Goal: Task Accomplishment & Management: Complete application form

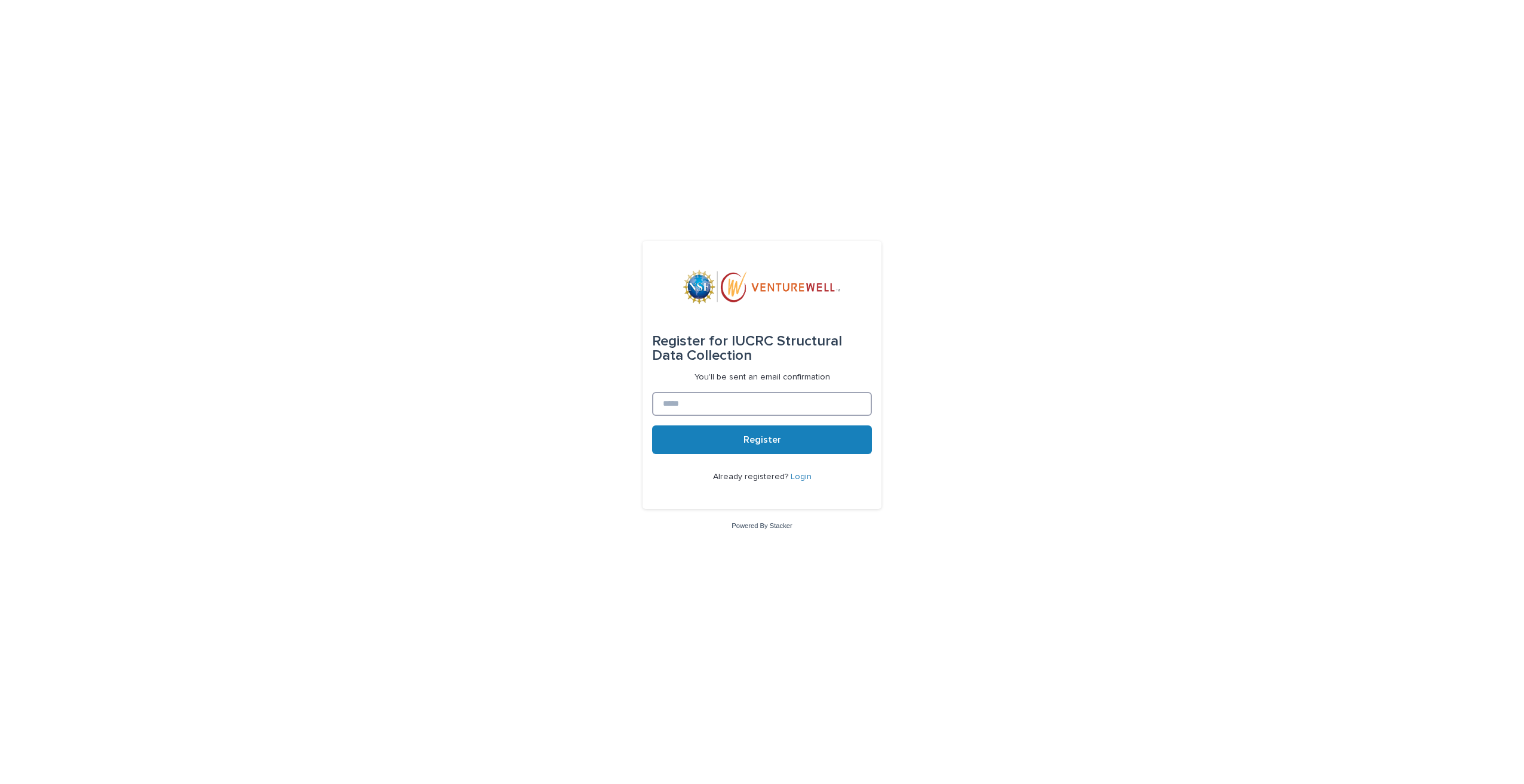
click at [728, 401] on input at bounding box center [762, 404] width 220 height 24
type input "**********"
click at [777, 448] on button "Register" at bounding box center [762, 440] width 220 height 29
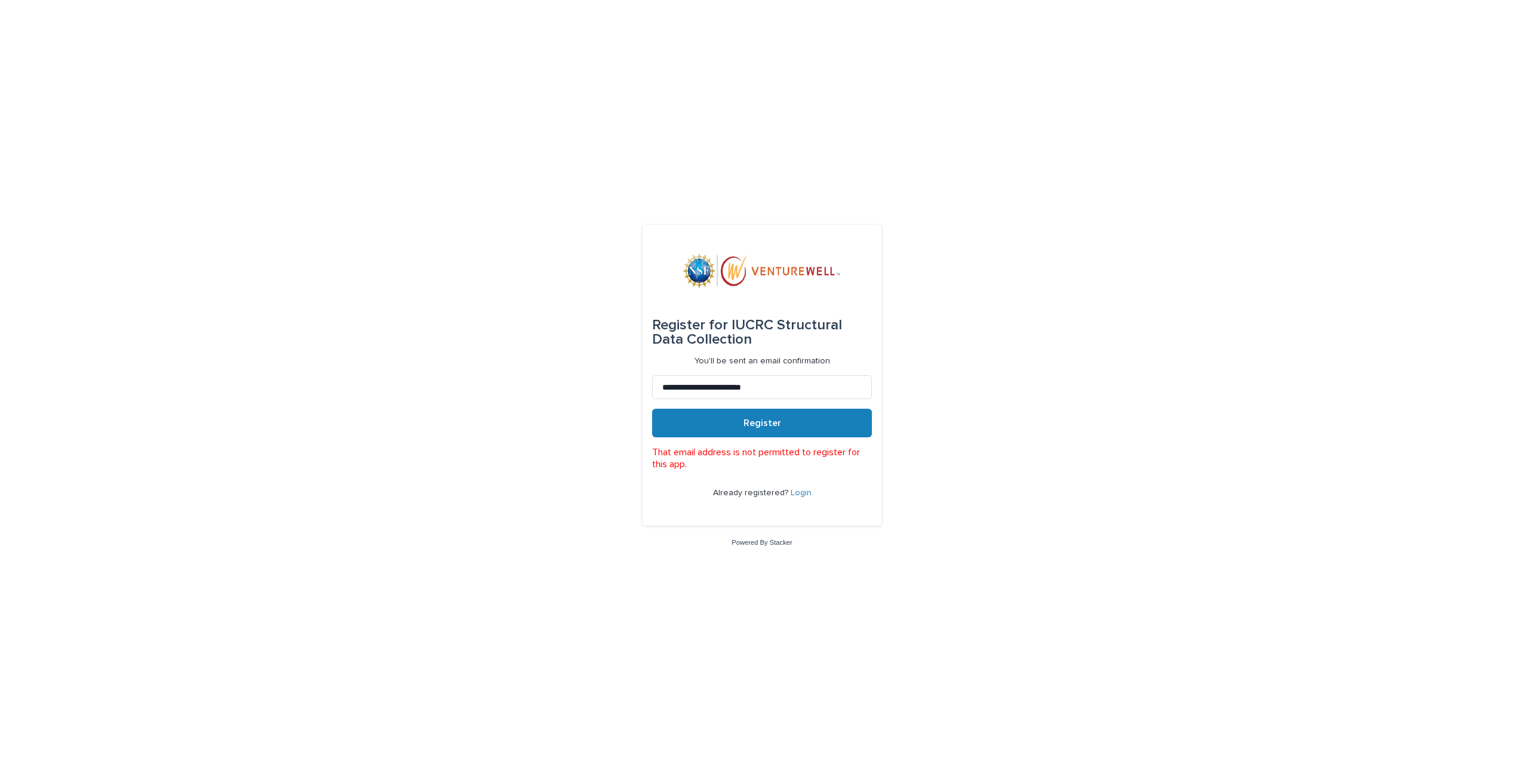
click at [799, 494] on link "Login" at bounding box center [801, 493] width 21 height 8
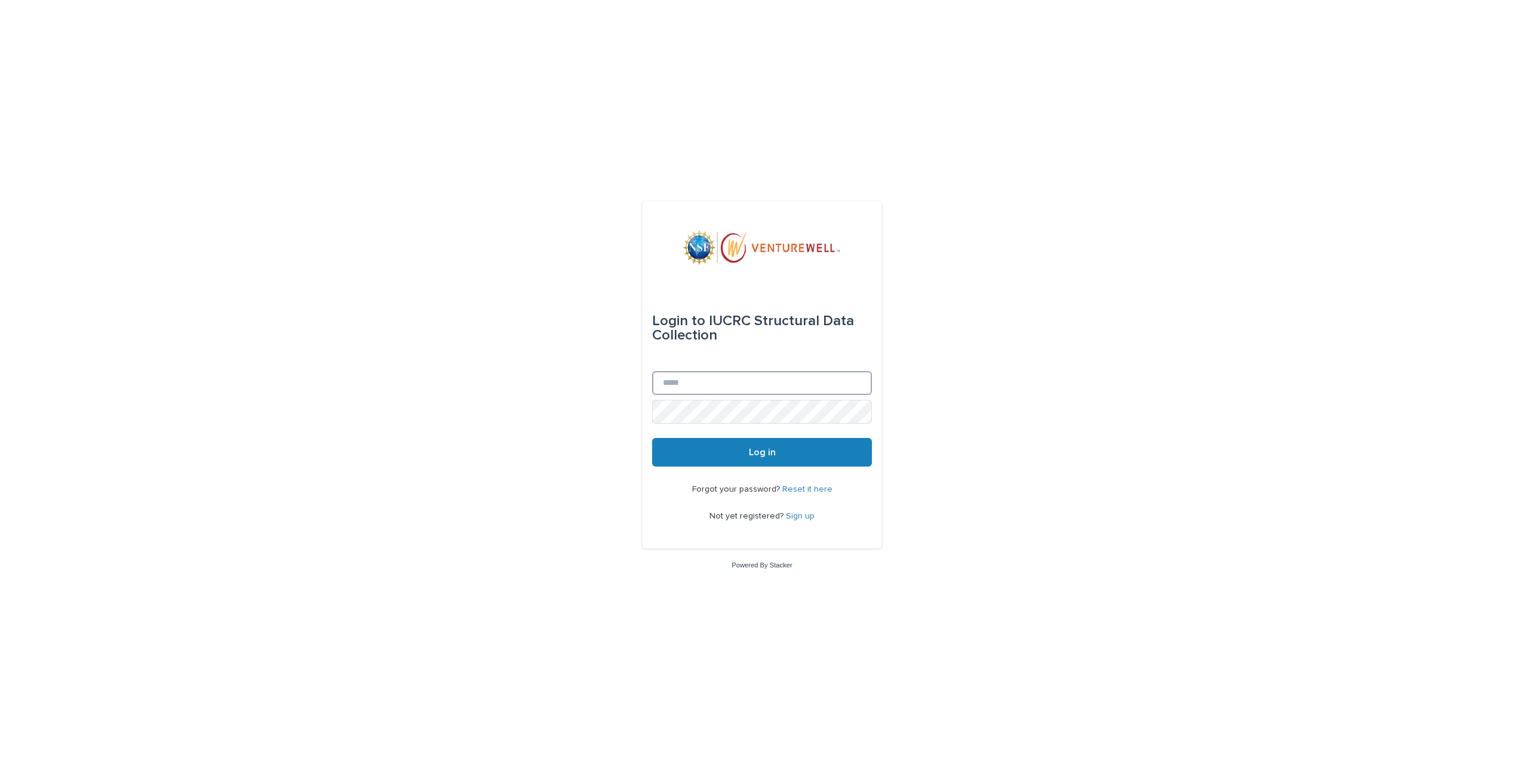
click at [711, 382] on input "Email" at bounding box center [762, 383] width 220 height 24
type input "**********"
click at [799, 486] on link "Reset it here" at bounding box center [808, 489] width 50 height 8
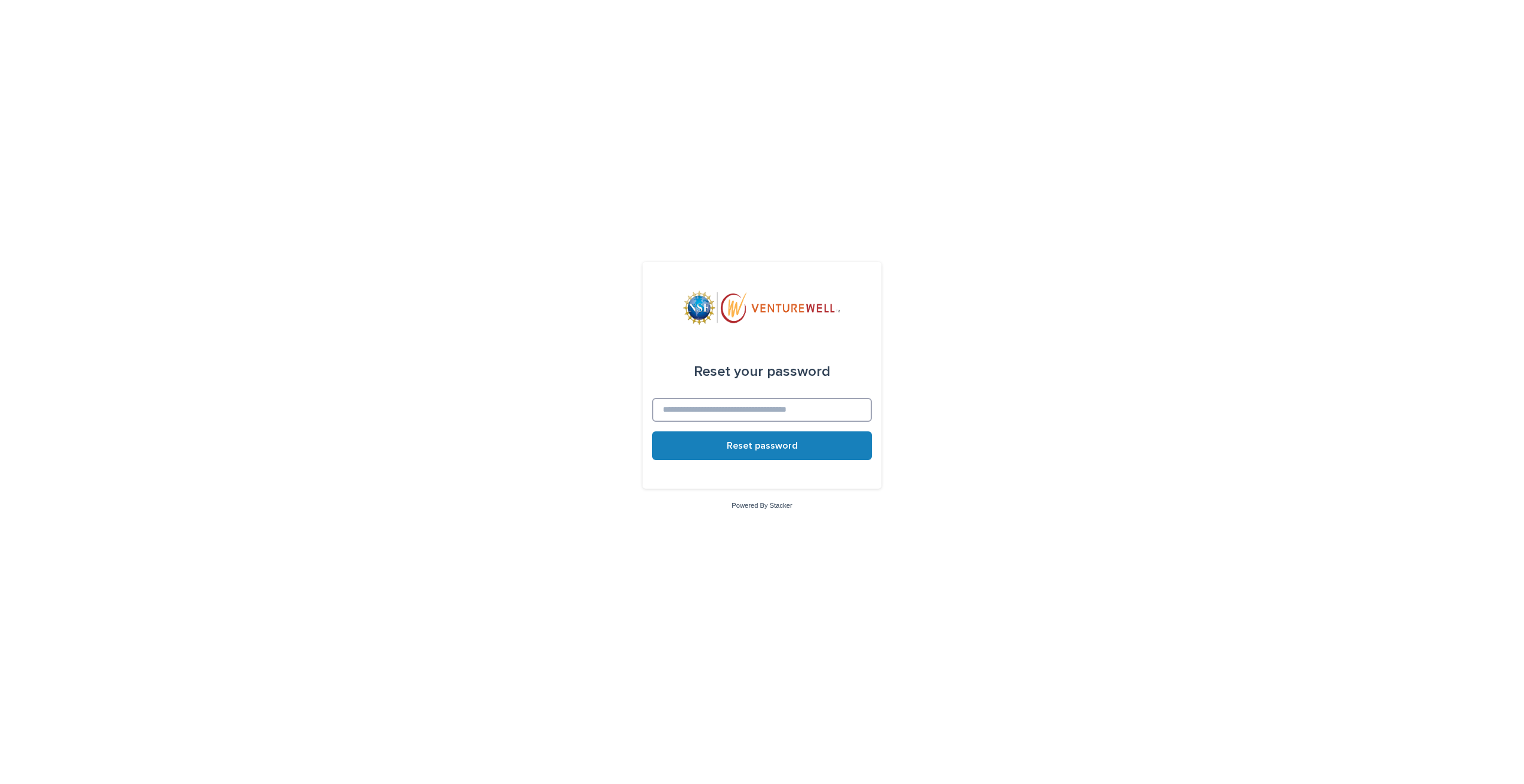
click at [773, 419] on input at bounding box center [762, 410] width 220 height 24
type input "**********"
click at [748, 449] on span "Reset password" at bounding box center [762, 446] width 71 height 10
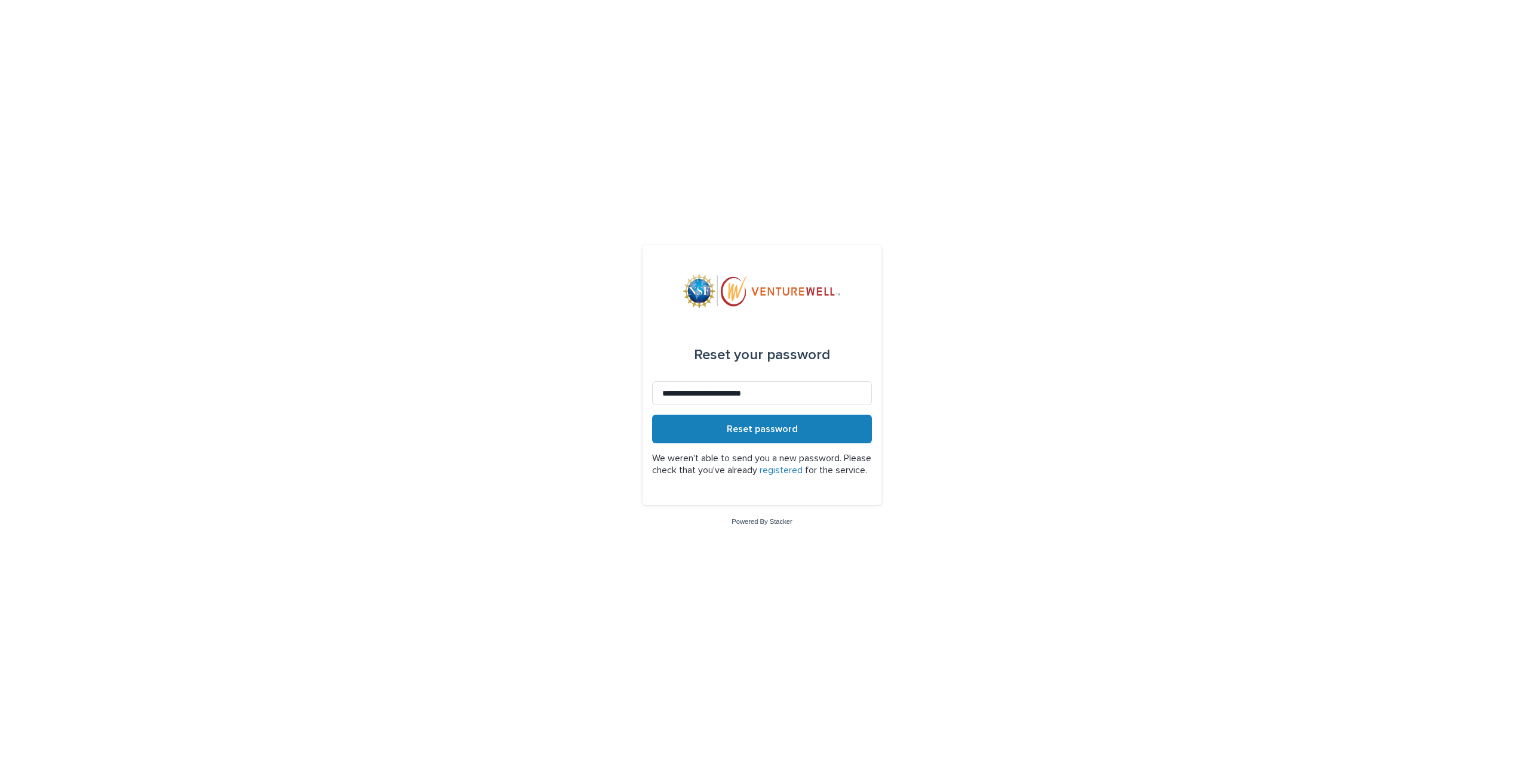
click at [803, 465] on link "registered" at bounding box center [781, 470] width 43 height 10
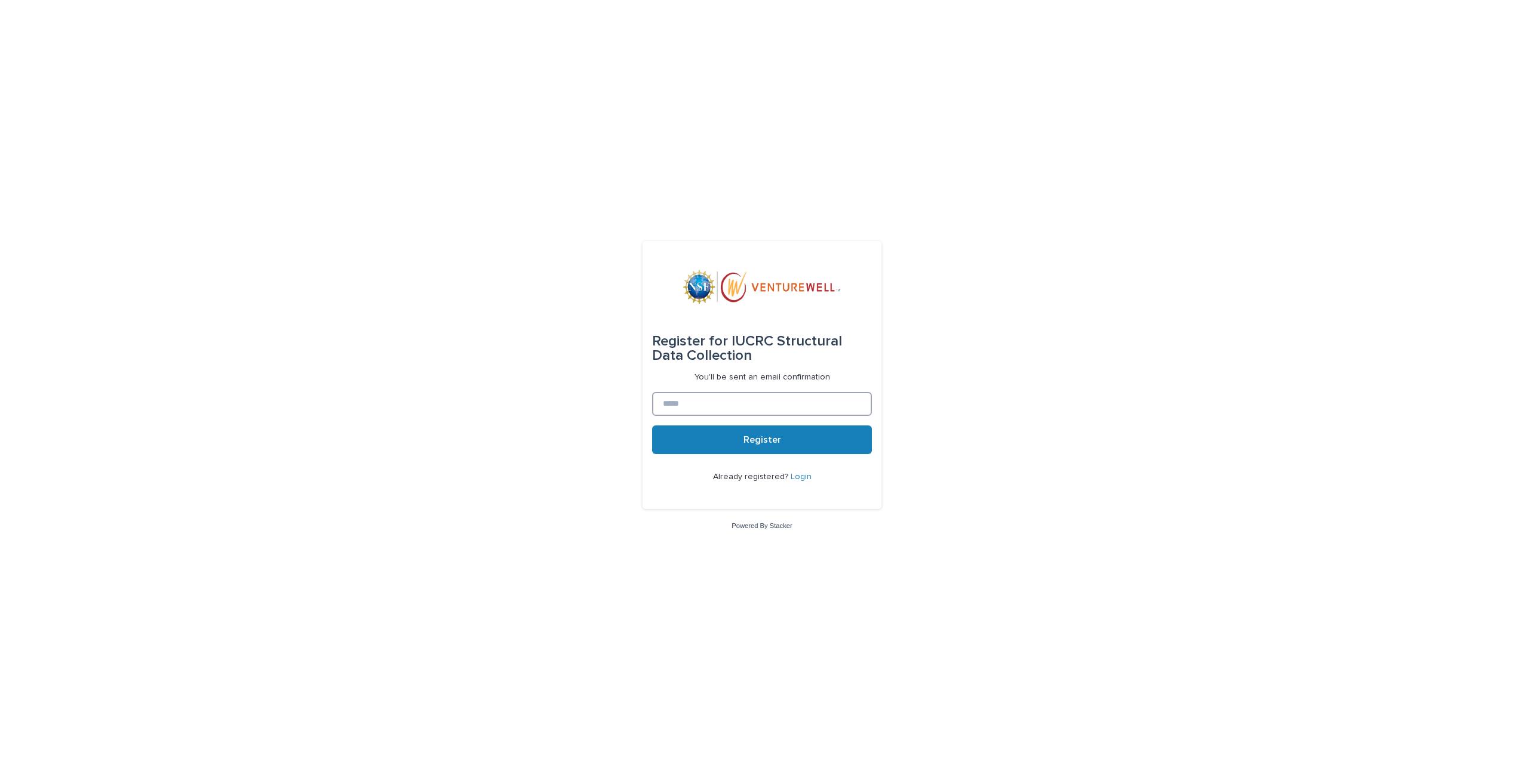
click at [673, 402] on input at bounding box center [762, 404] width 220 height 24
type input "**********"
click at [693, 443] on button "Register" at bounding box center [762, 440] width 220 height 29
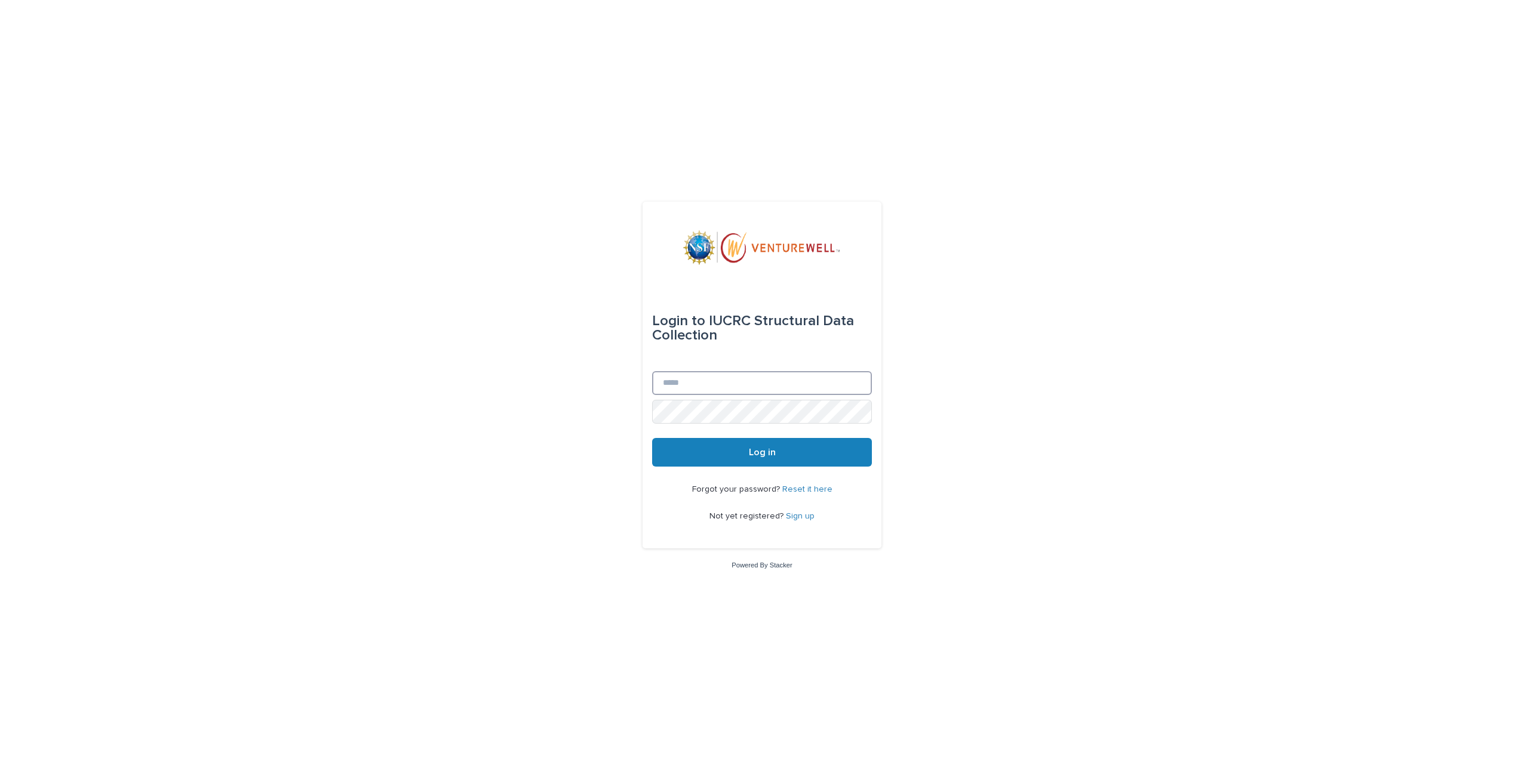
click at [740, 378] on input "Email" at bounding box center [762, 383] width 220 height 24
type input "**********"
click at [798, 513] on link "Sign up" at bounding box center [800, 517] width 29 height 8
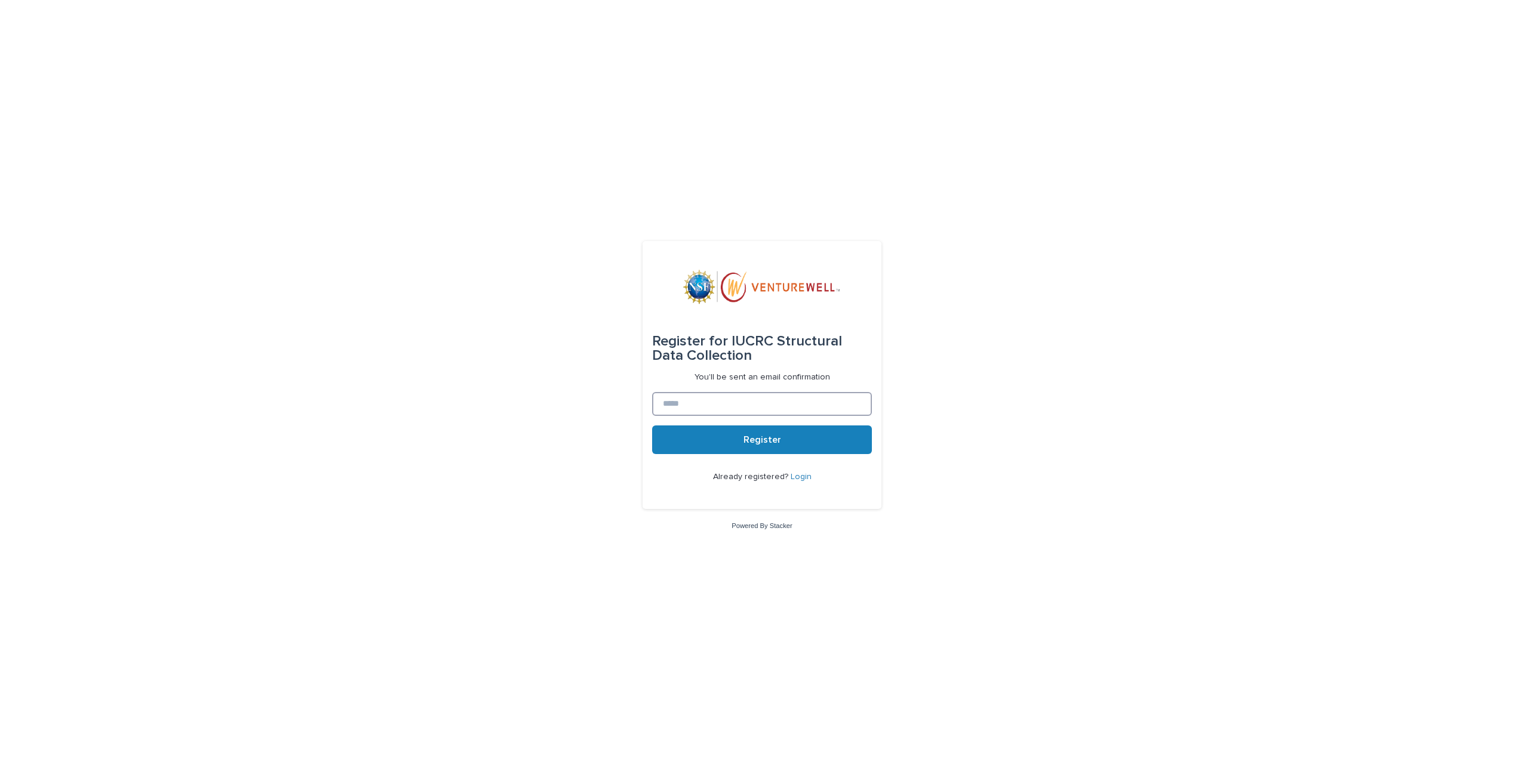
click at [768, 396] on input at bounding box center [762, 404] width 220 height 24
click at [738, 433] on button "Register" at bounding box center [762, 440] width 220 height 29
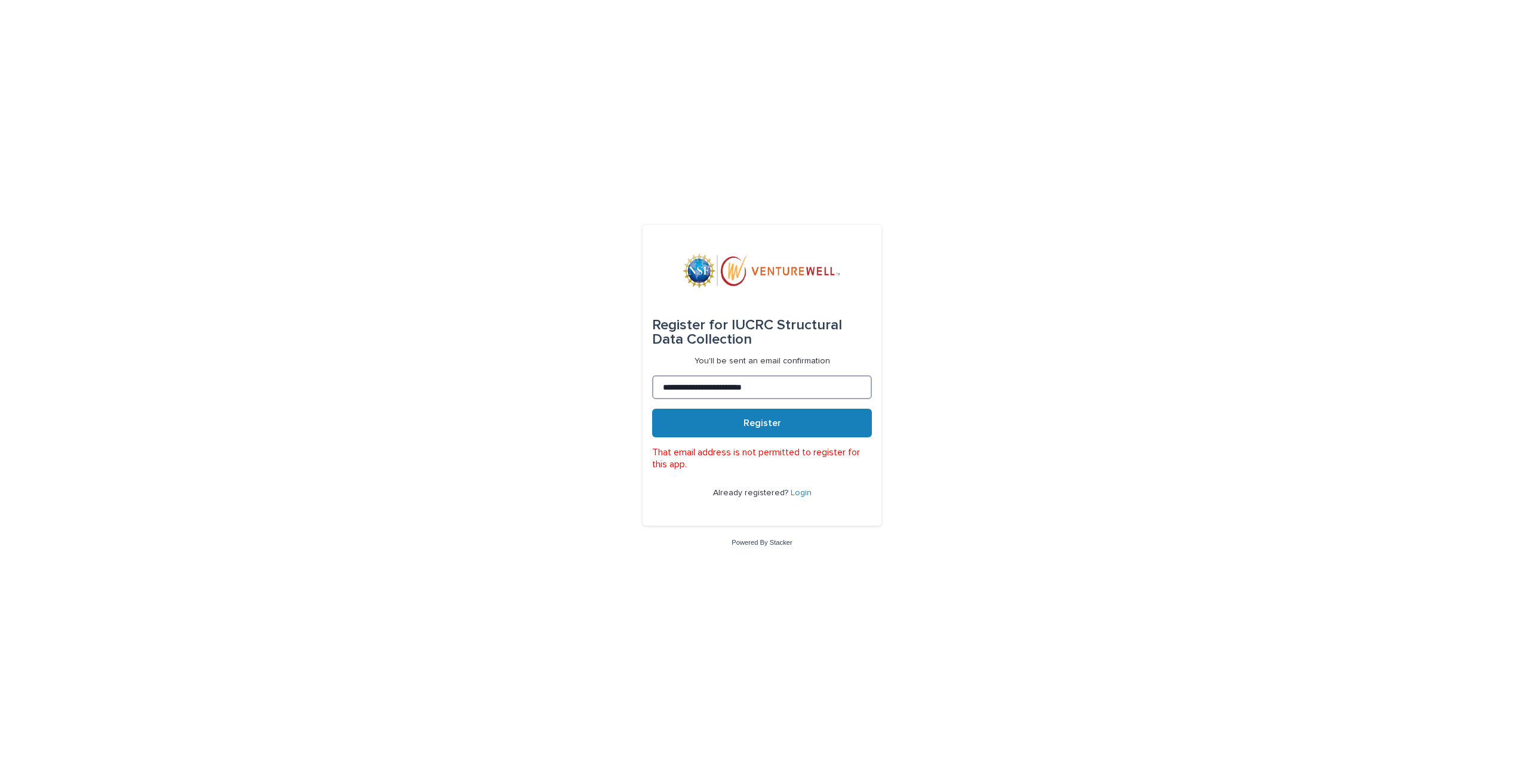
click at [664, 391] on input "**********" at bounding box center [762, 387] width 220 height 24
type input "**********"
click at [745, 424] on span "Register" at bounding box center [763, 424] width 38 height 10
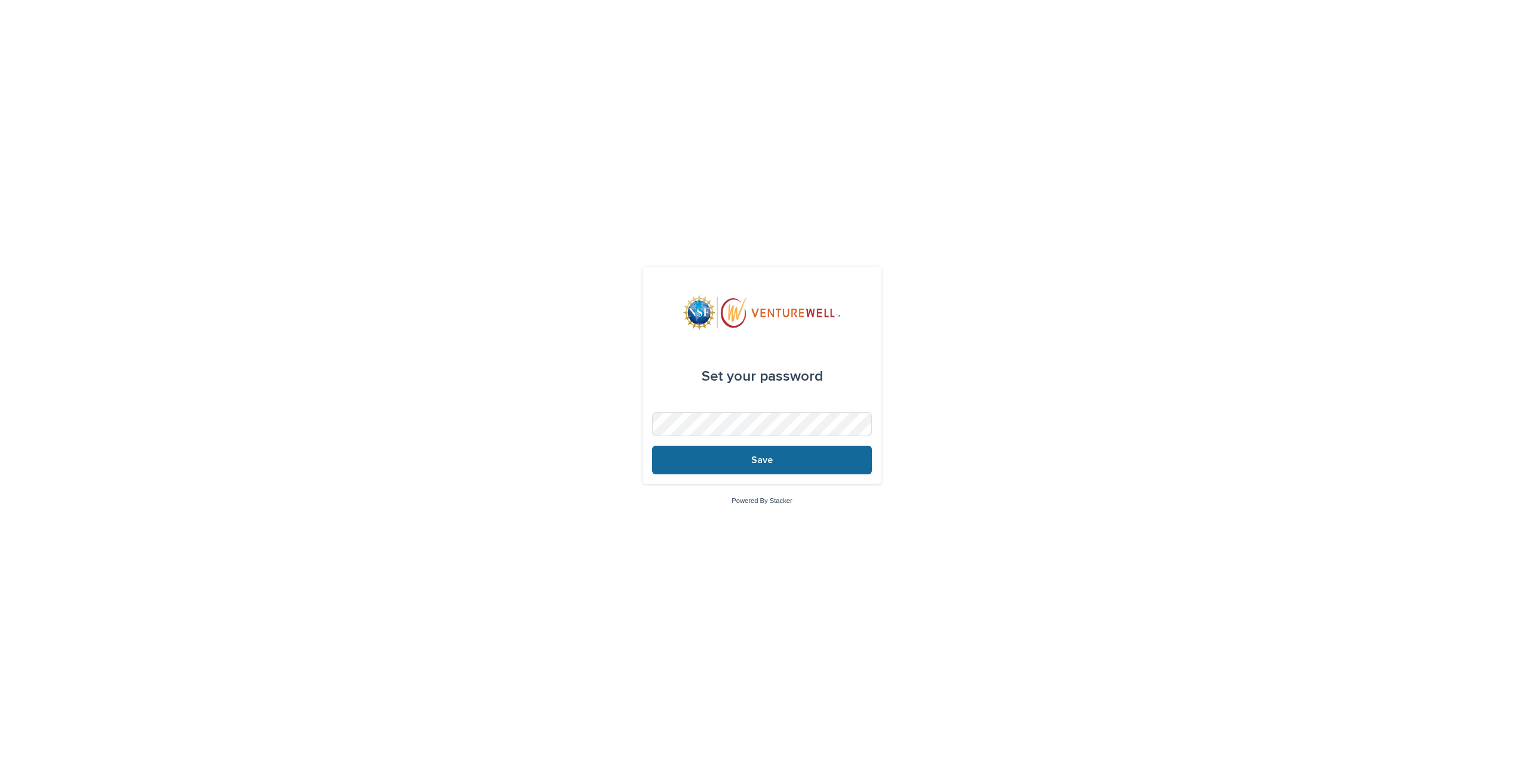
click at [789, 453] on button "Save" at bounding box center [762, 460] width 220 height 29
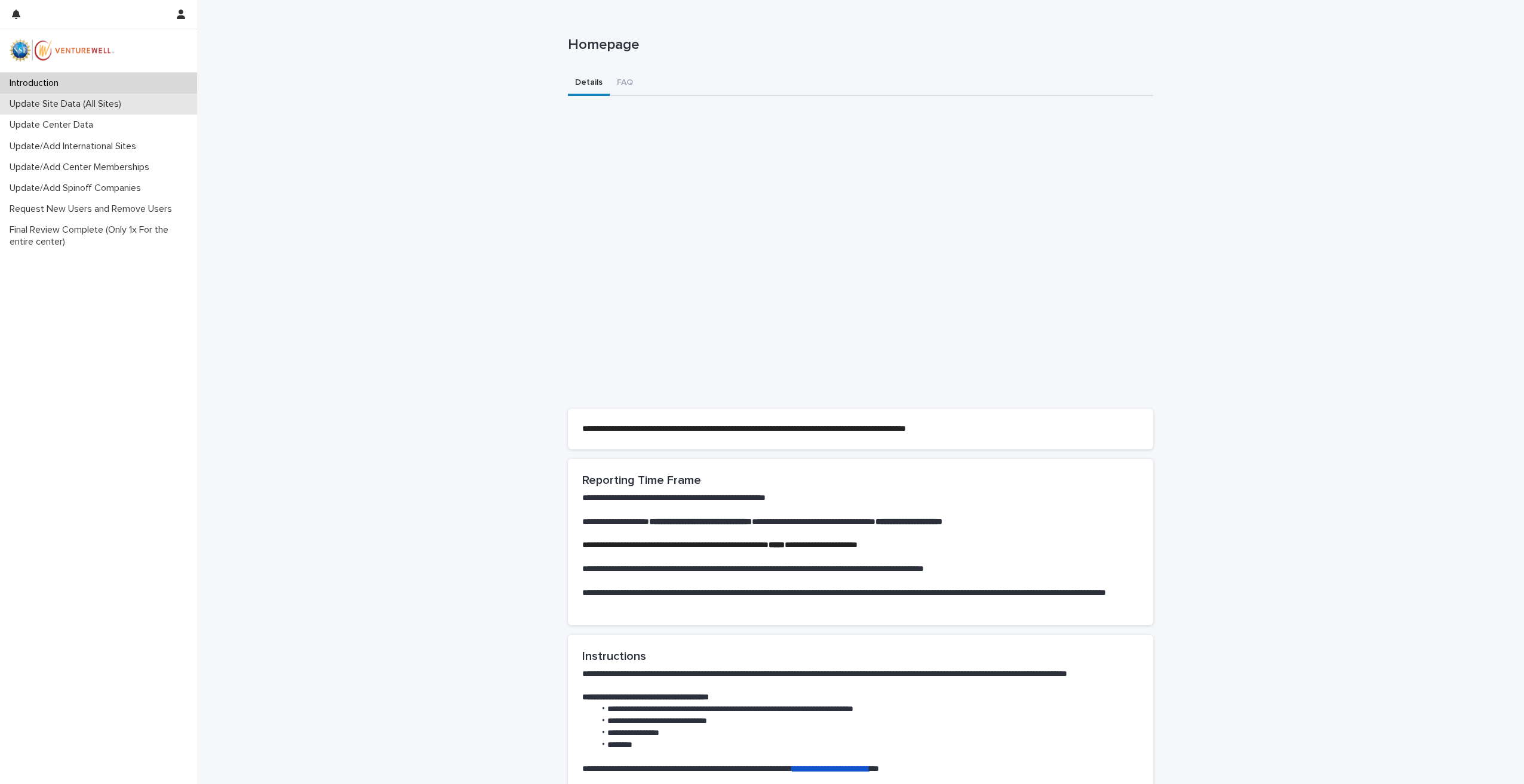
scroll to position [120, 0]
click at [71, 104] on p "Update Site Data (All Sites)" at bounding box center [68, 104] width 126 height 11
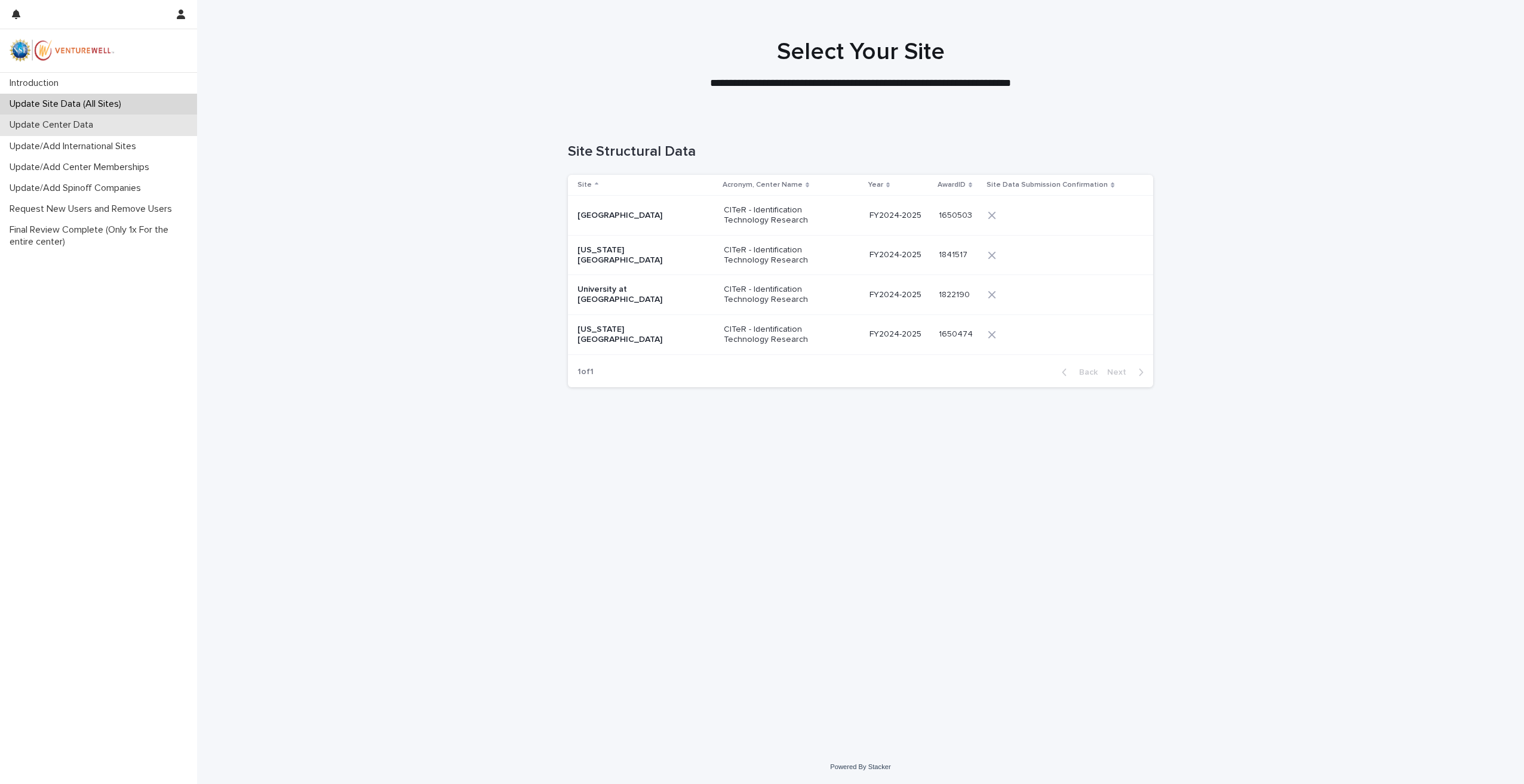
click at [54, 127] on p "Update Center Data" at bounding box center [54, 125] width 98 height 11
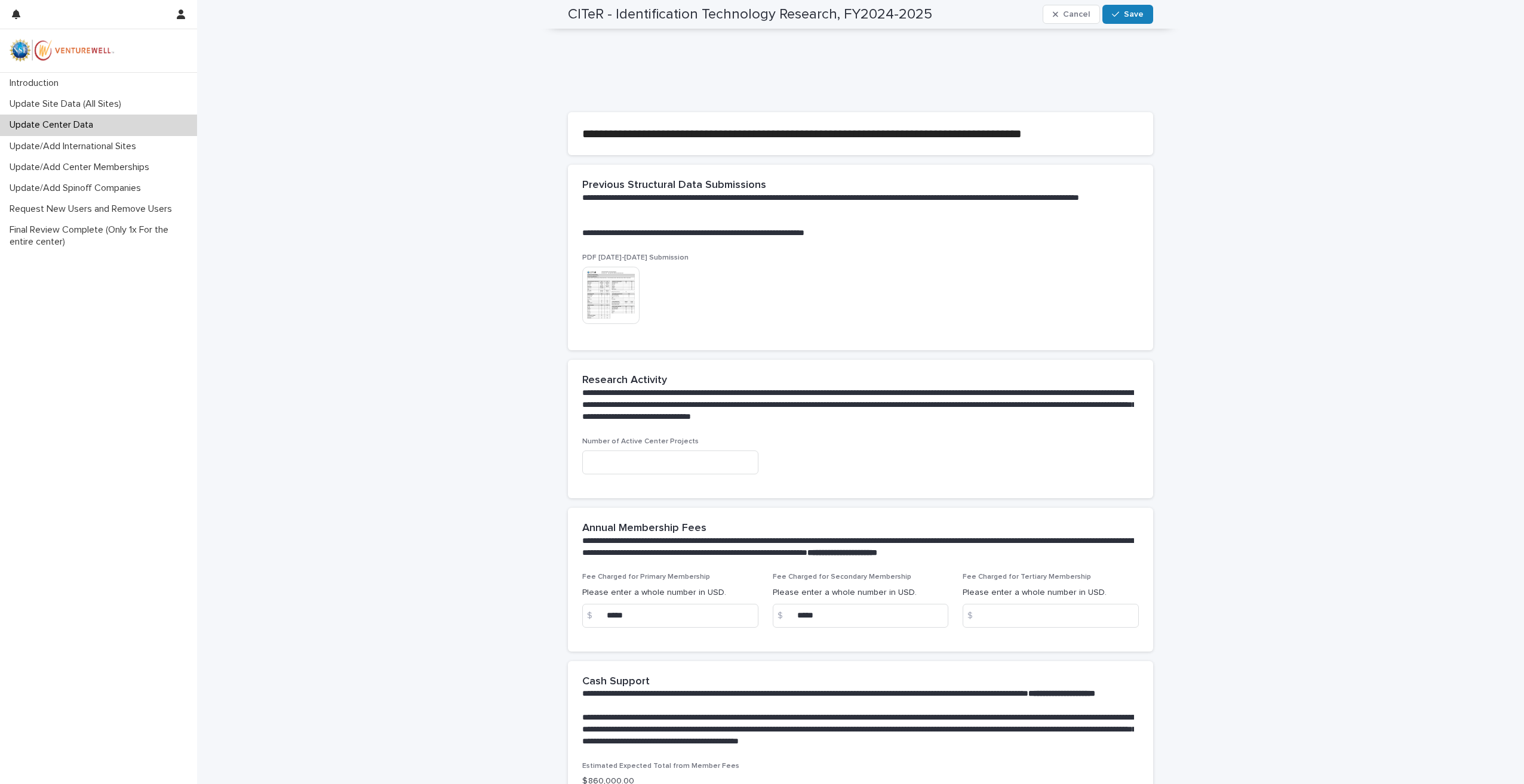
scroll to position [237, 0]
click at [57, 102] on p "Update Site Data (All Sites)" at bounding box center [68, 104] width 126 height 11
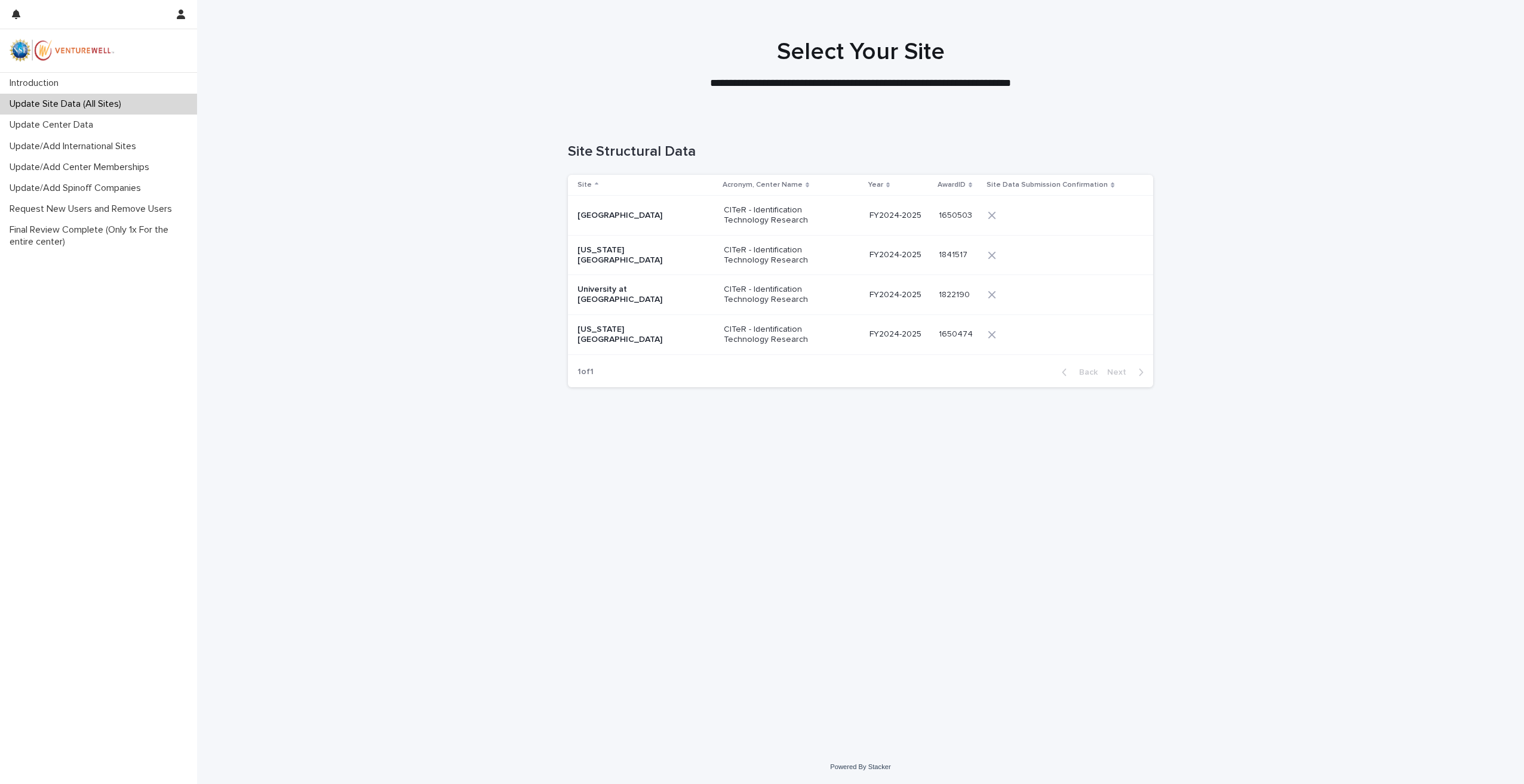
click at [768, 332] on p "CITeR - Identification Technology Research" at bounding box center [784, 335] width 120 height 20
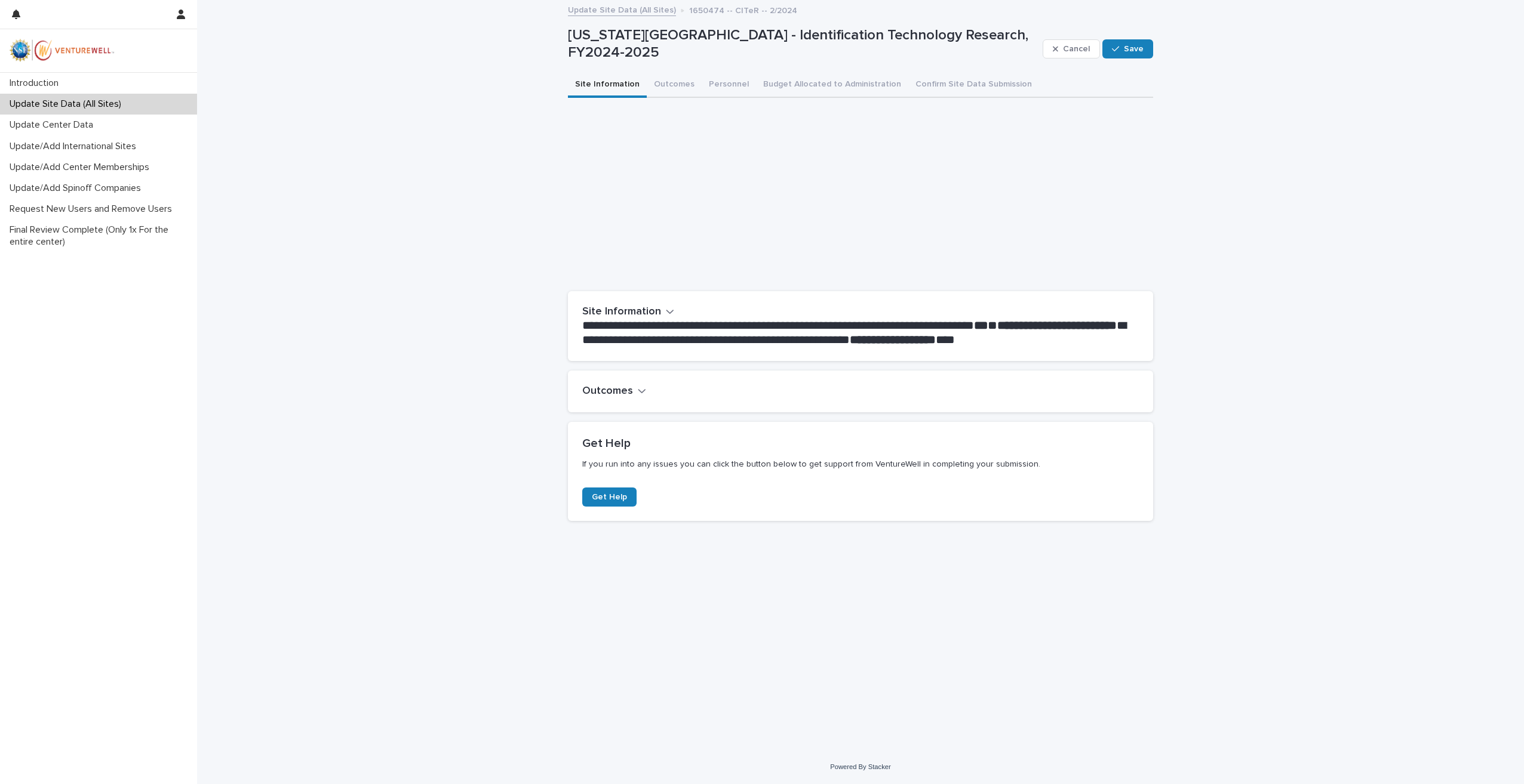
click at [638, 391] on icon "button" at bounding box center [642, 391] width 8 height 10
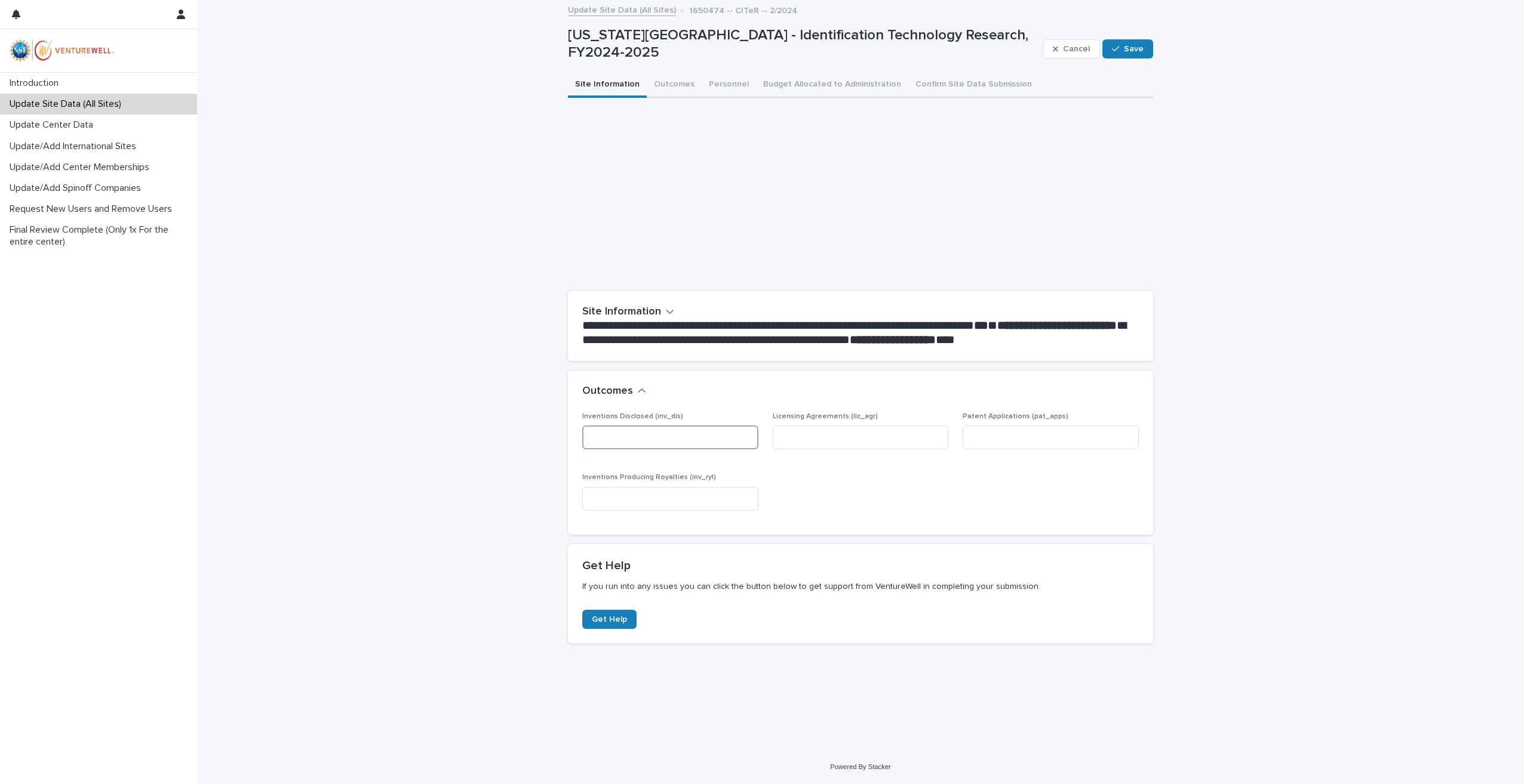
click at [667, 440] on input at bounding box center [670, 438] width 176 height 24
type input "*"
click at [833, 442] on input at bounding box center [861, 438] width 176 height 24
type input "*"
click at [994, 440] on input at bounding box center [1051, 438] width 176 height 24
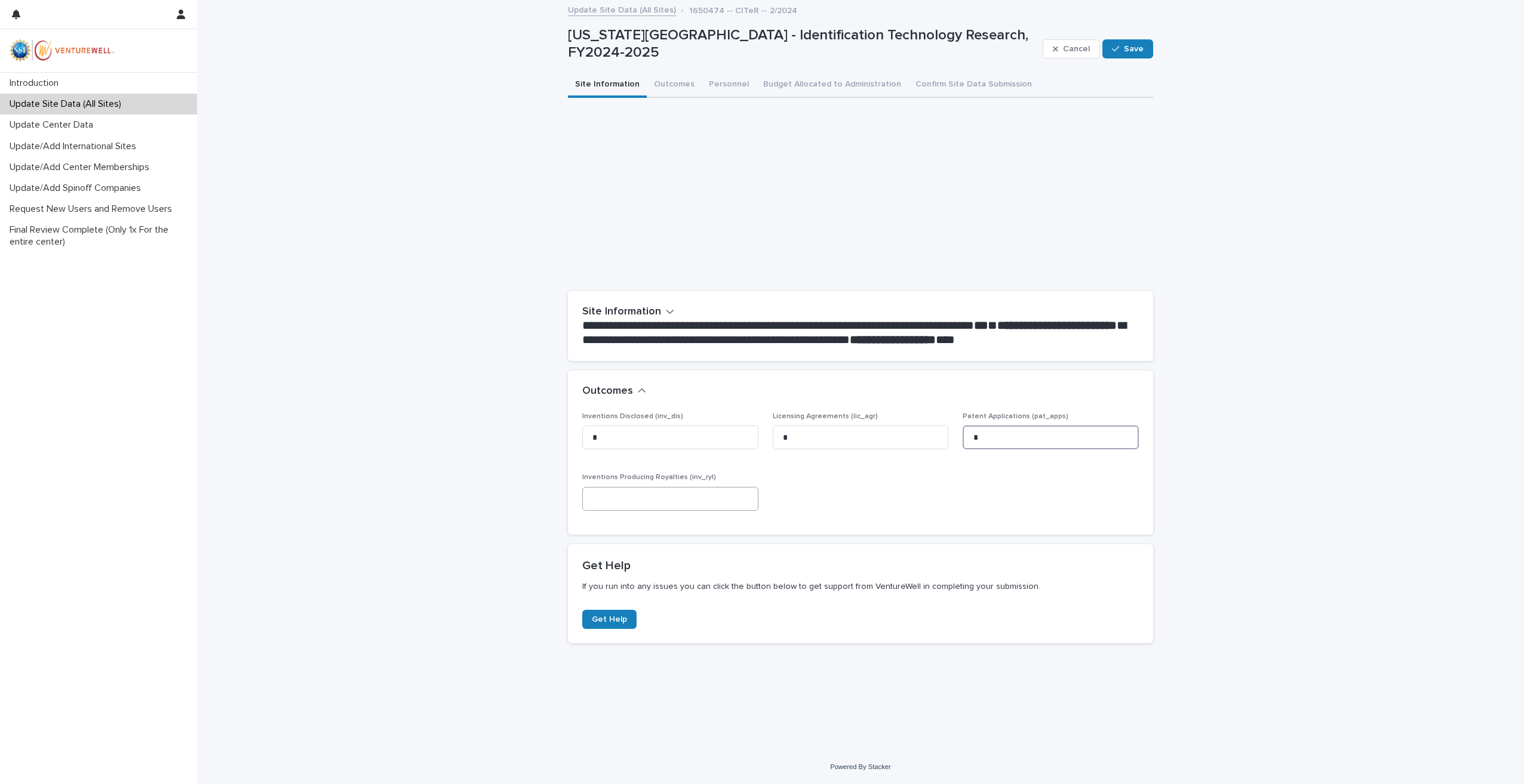
type input "*"
click at [649, 496] on input at bounding box center [670, 499] width 176 height 24
type input "*"
click at [674, 87] on button "Outcomes" at bounding box center [674, 85] width 55 height 25
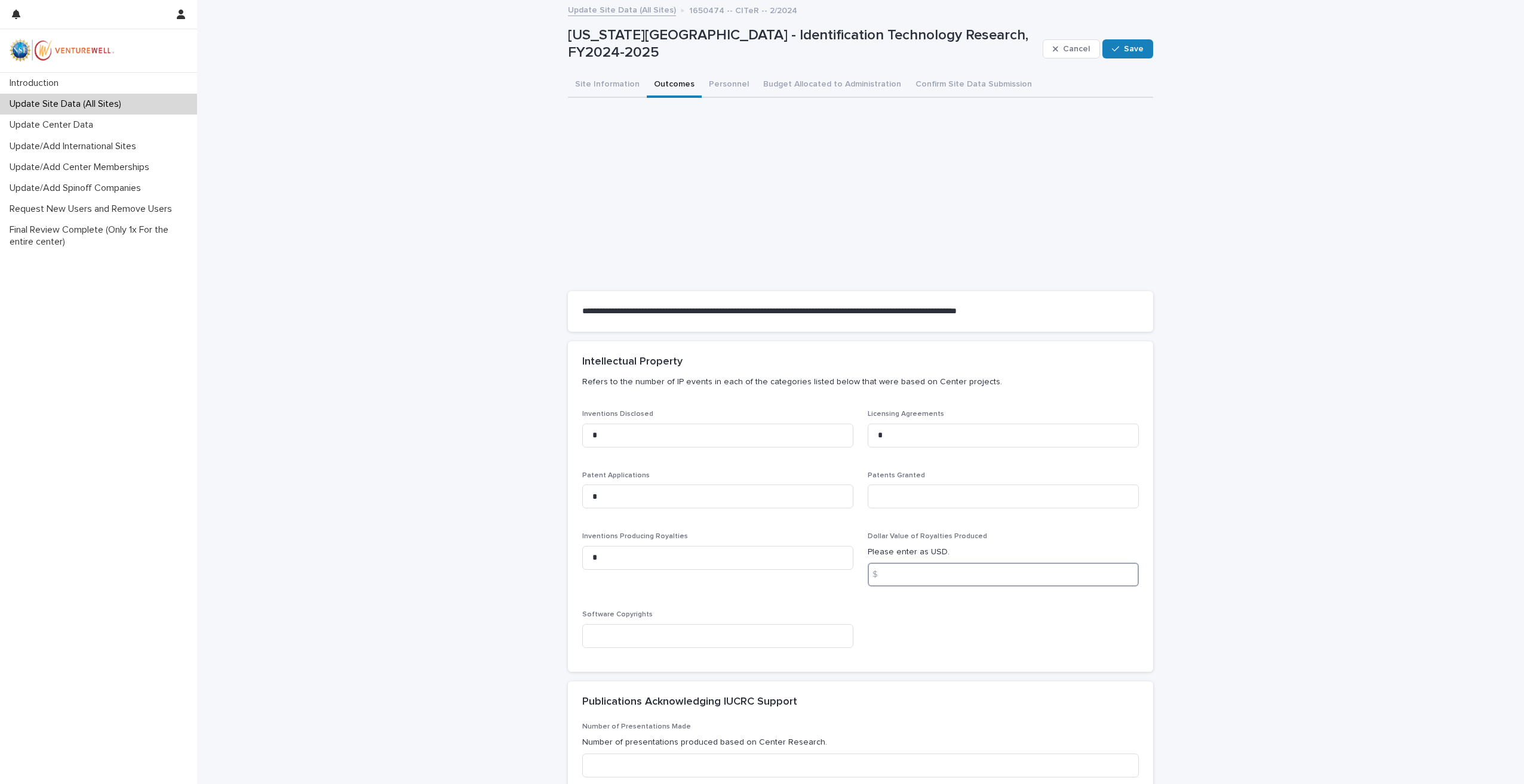
click at [901, 577] on input at bounding box center [1003, 575] width 271 height 24
type input "*"
click at [741, 637] on input at bounding box center [717, 636] width 271 height 24
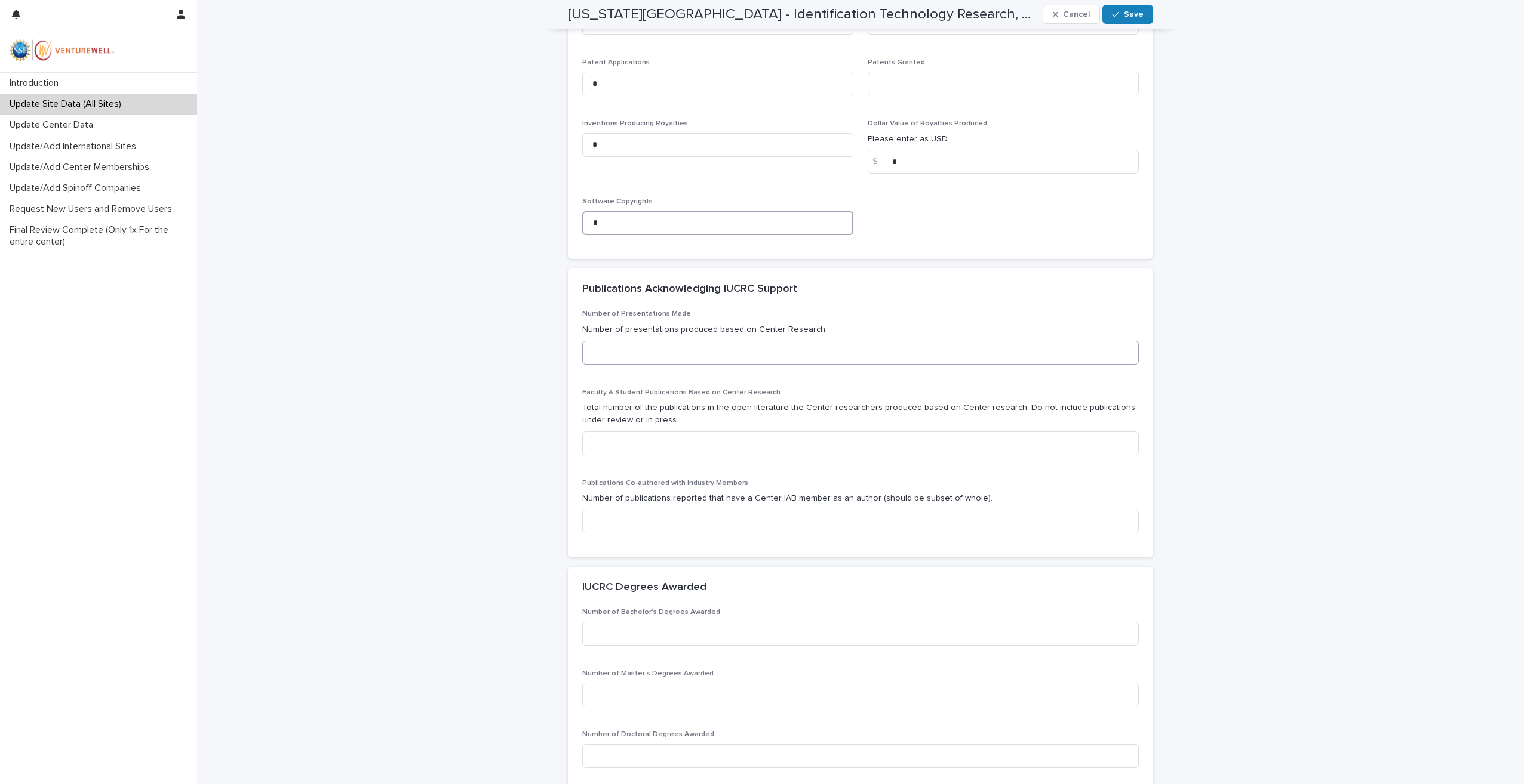
type input "*"
click at [623, 354] on input at bounding box center [860, 353] width 557 height 24
type input "*"
click at [646, 444] on input at bounding box center [860, 439] width 557 height 24
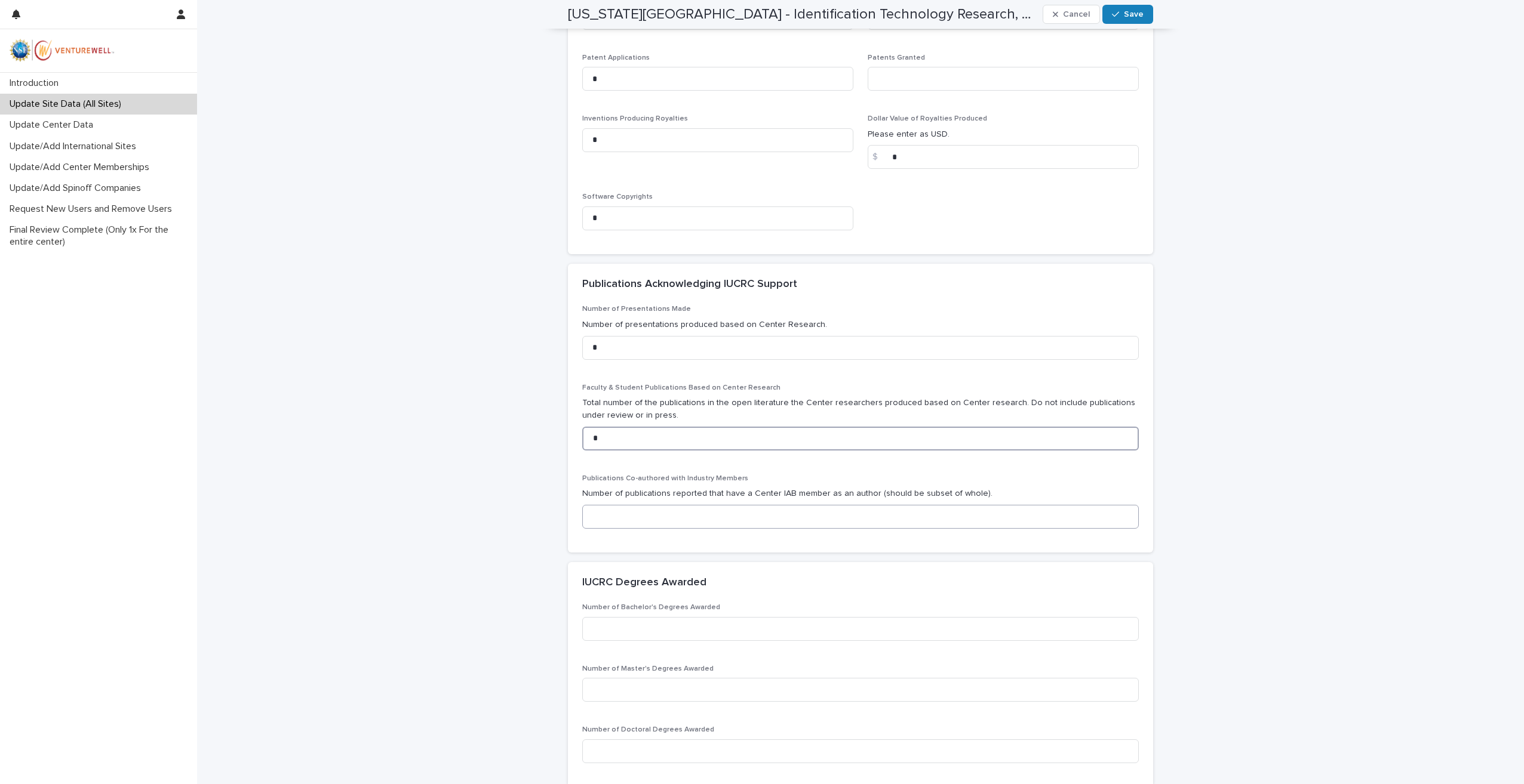
type input "*"
click at [635, 518] on input at bounding box center [860, 517] width 557 height 24
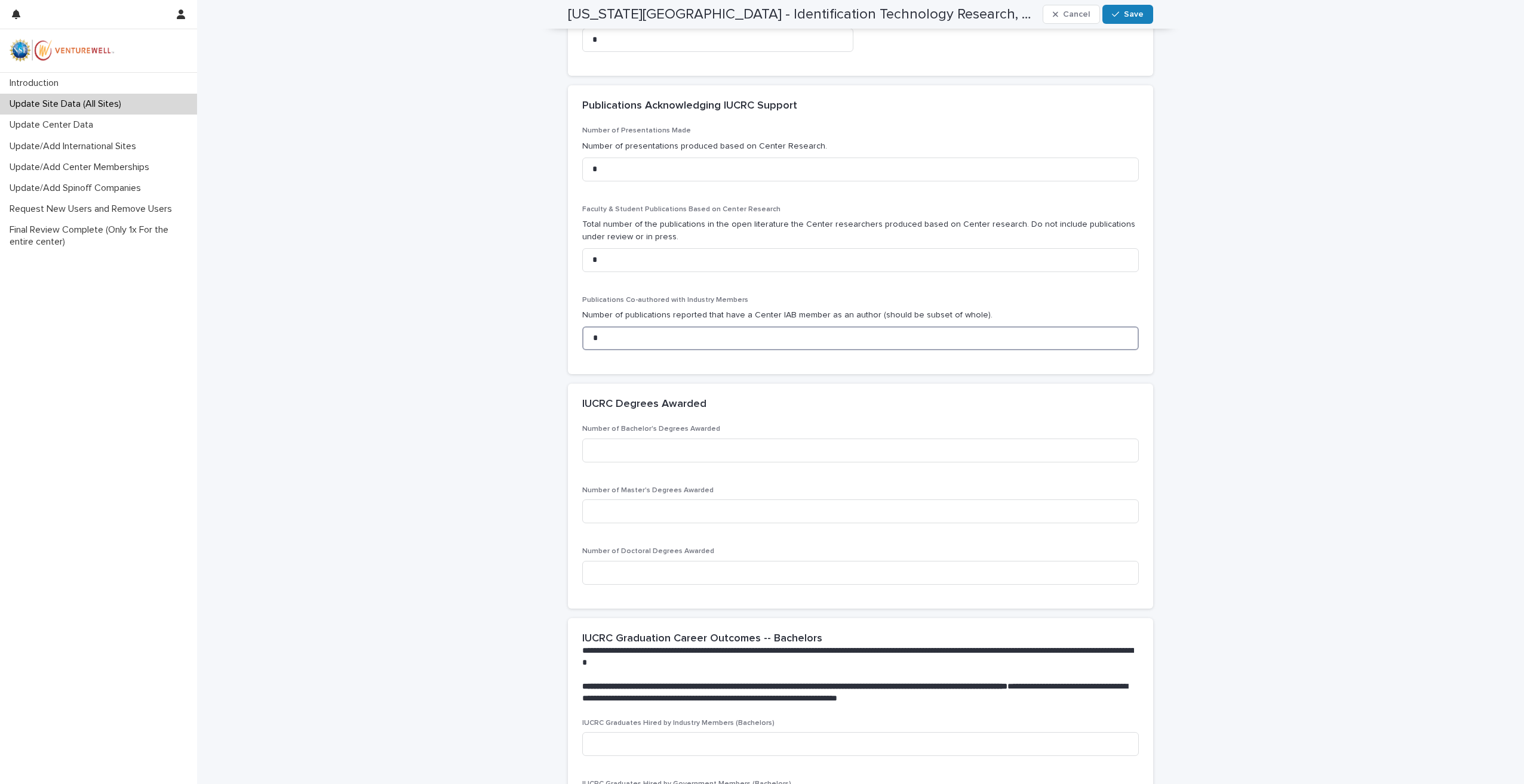
scroll to position [597, 0]
type input "*"
click at [631, 514] on input at bounding box center [860, 511] width 557 height 24
type input "*"
click at [618, 449] on input at bounding box center [860, 450] width 557 height 24
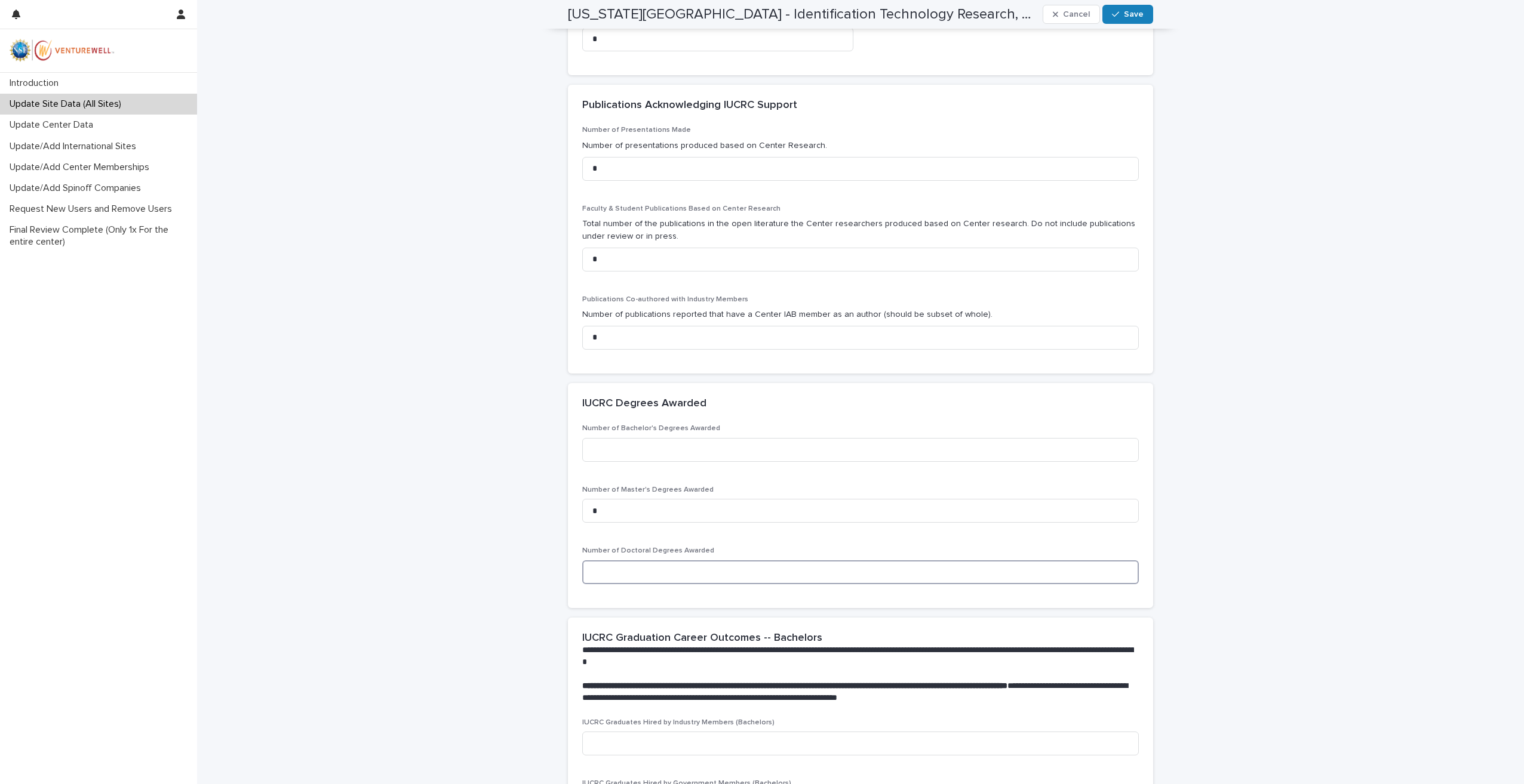
click at [612, 575] on input at bounding box center [860, 573] width 557 height 24
type input "*"
click at [606, 451] on input at bounding box center [860, 450] width 557 height 24
type input "*"
click at [486, 483] on div "**********" at bounding box center [860, 780] width 1327 height 2752
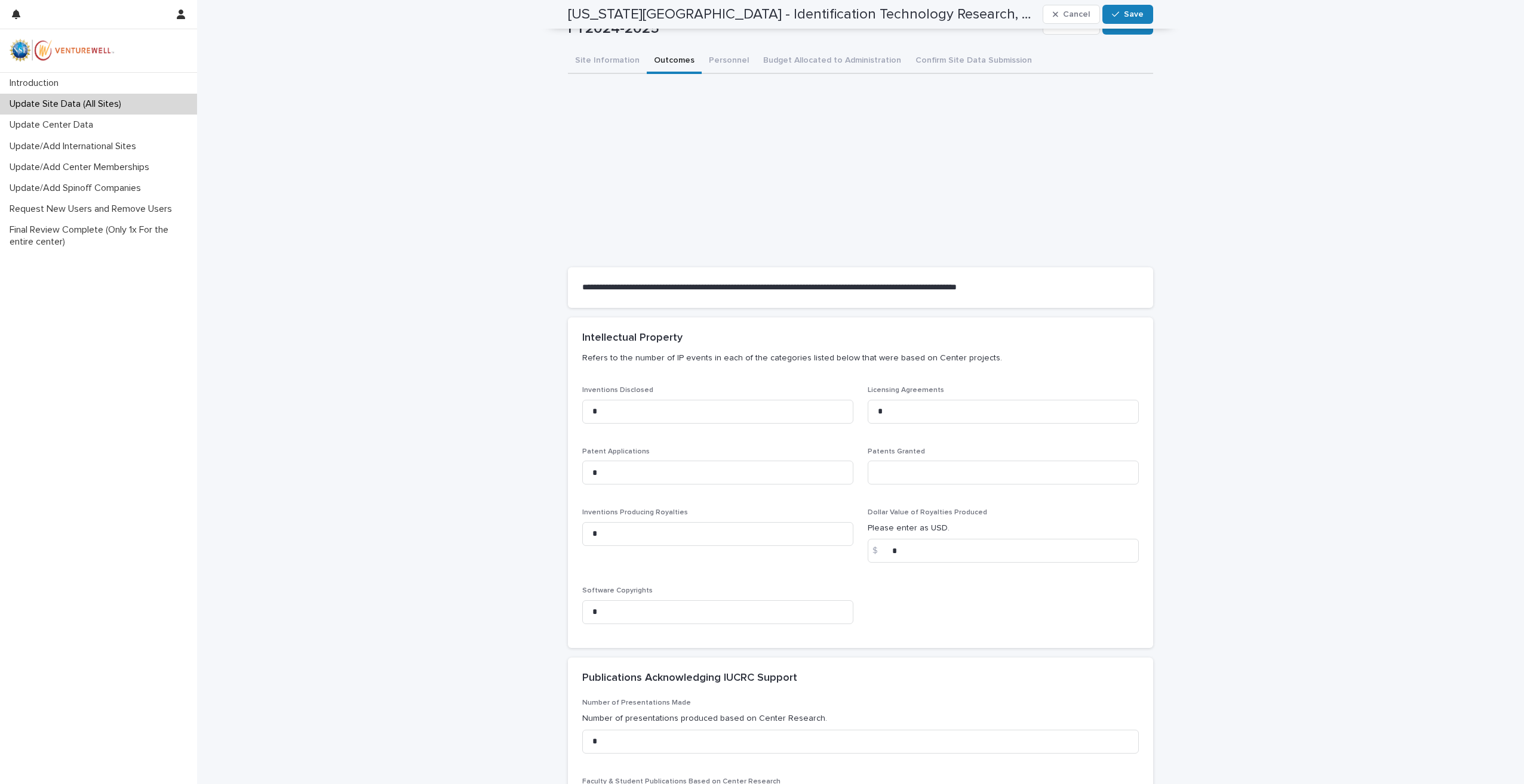
scroll to position [0, 0]
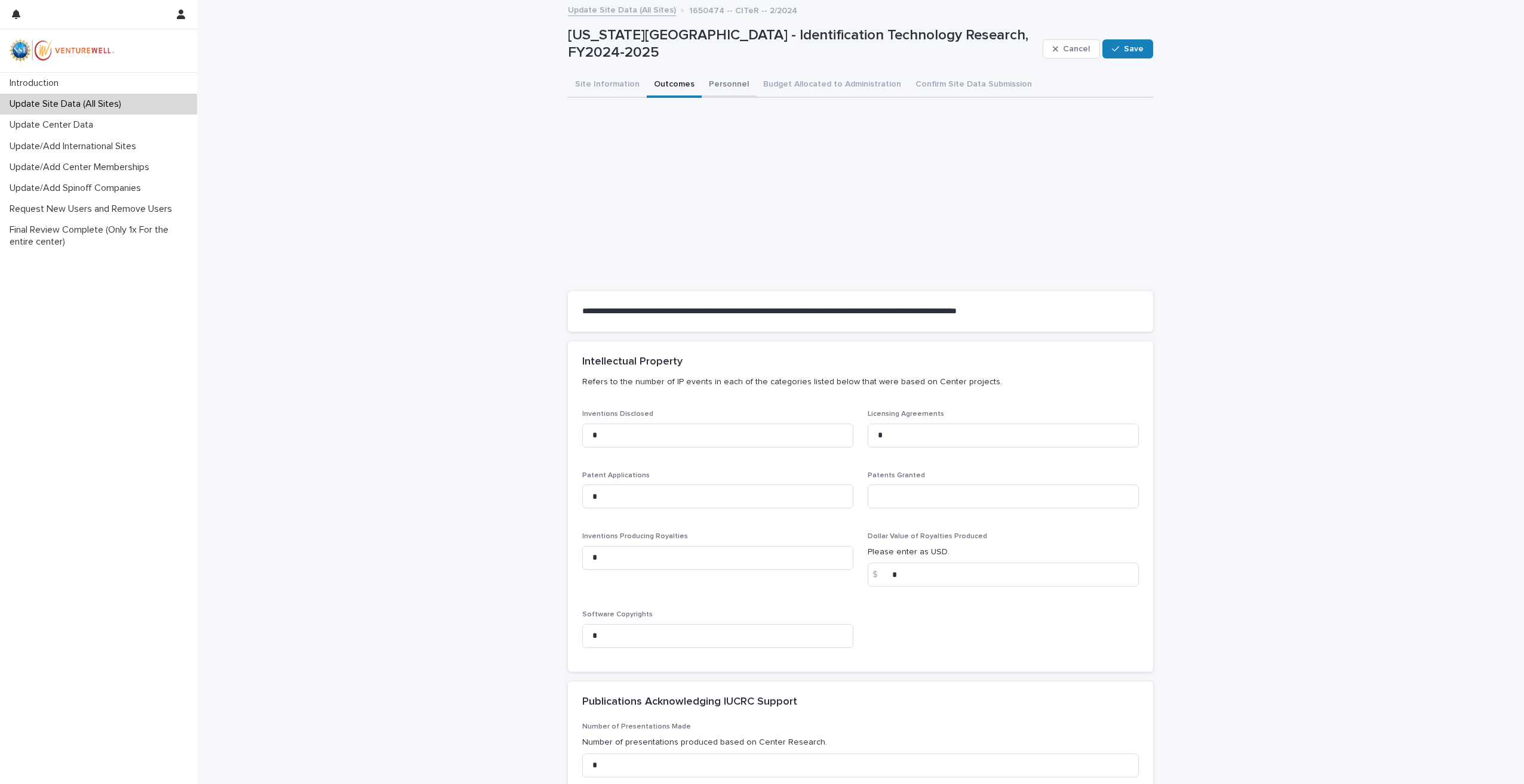
click at [734, 83] on button "Personnel" at bounding box center [729, 85] width 55 height 25
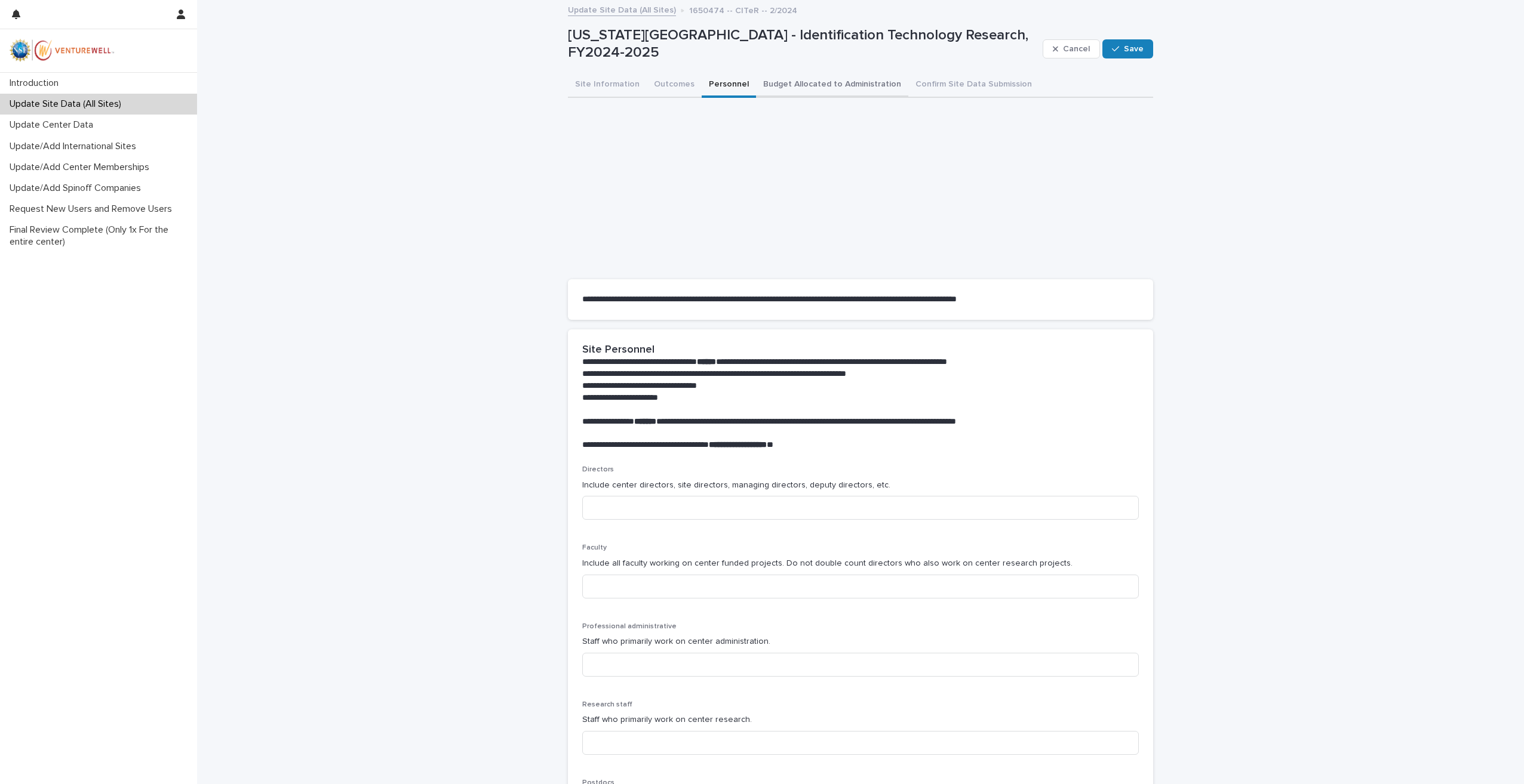
click at [829, 80] on button "Budget Allocated to Administration" at bounding box center [832, 85] width 152 height 25
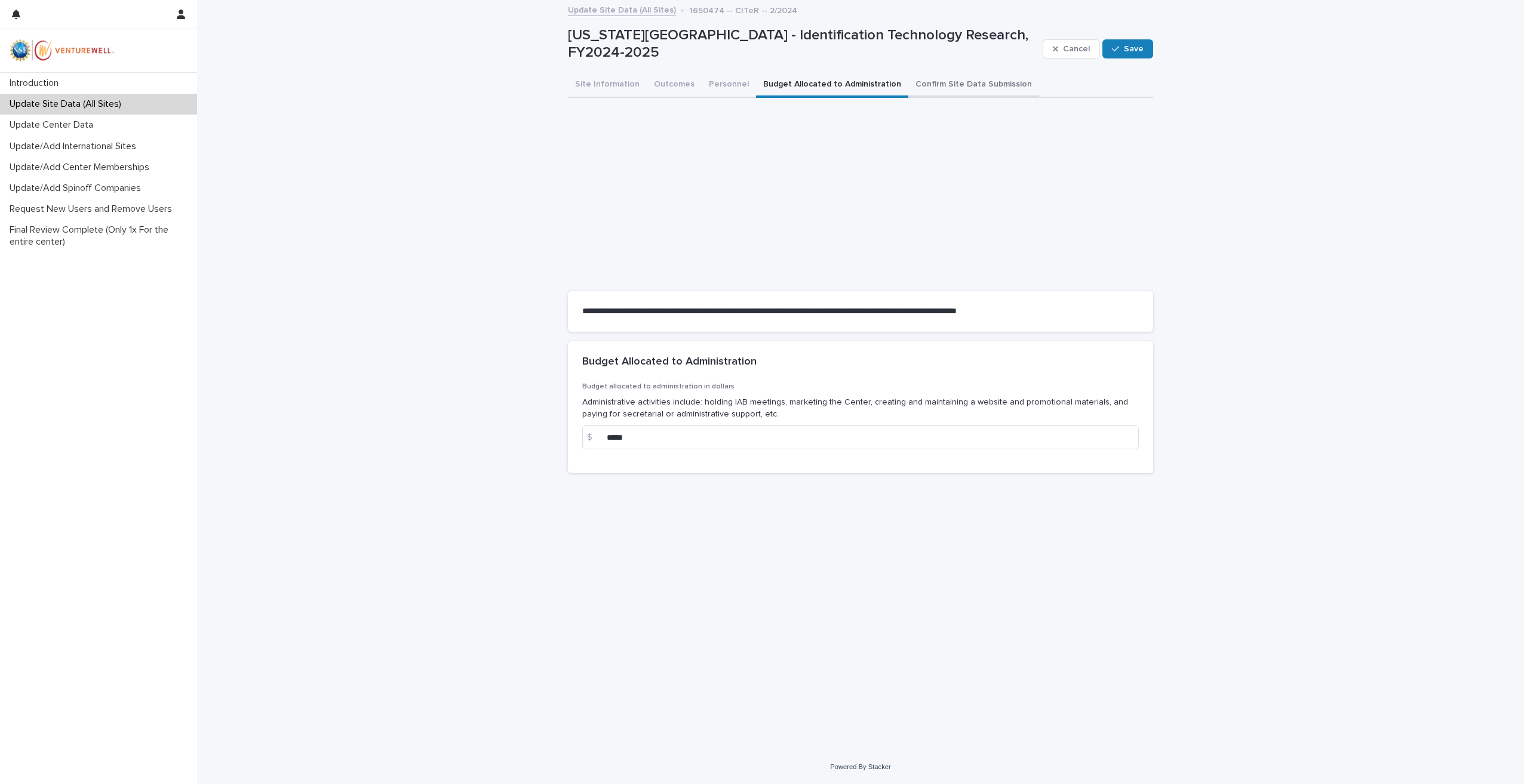
click at [959, 87] on button "Confirm Site Data Submission" at bounding box center [974, 85] width 131 height 25
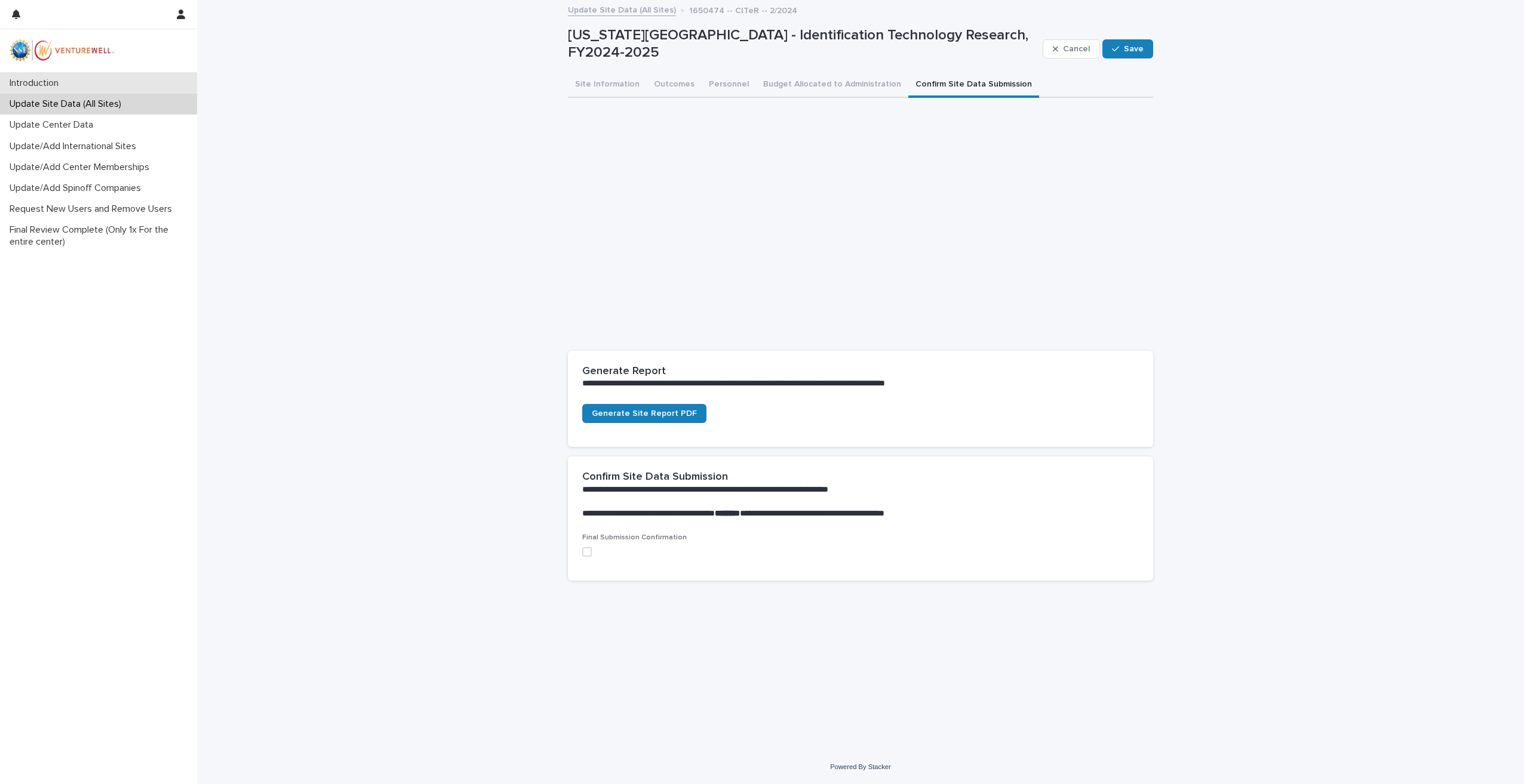
click at [32, 87] on p "Introduction" at bounding box center [36, 83] width 63 height 11
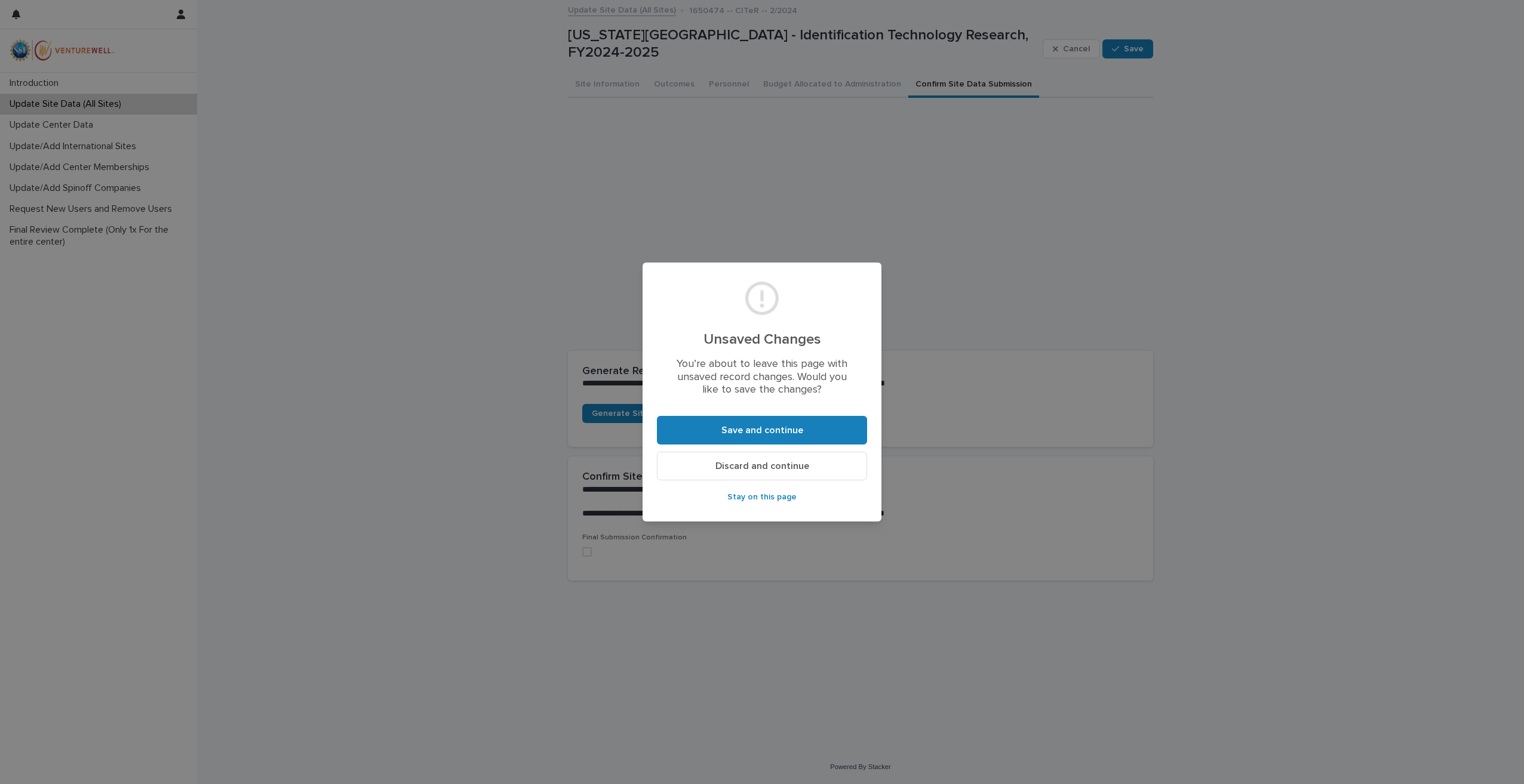
click at [747, 463] on span "Discard and continue" at bounding box center [763, 466] width 94 height 10
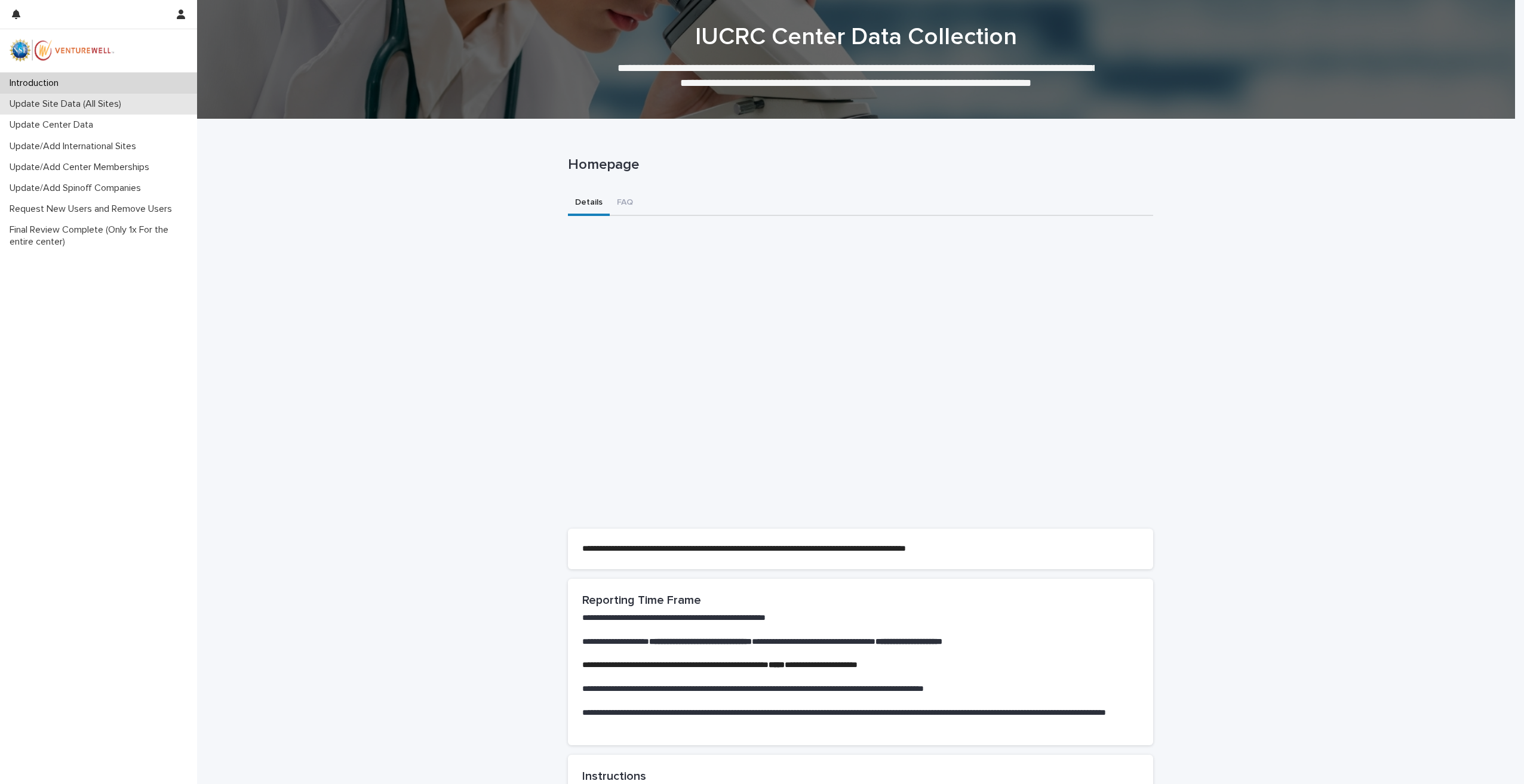
click at [73, 106] on p "Update Site Data (All Sites)" at bounding box center [68, 104] width 126 height 11
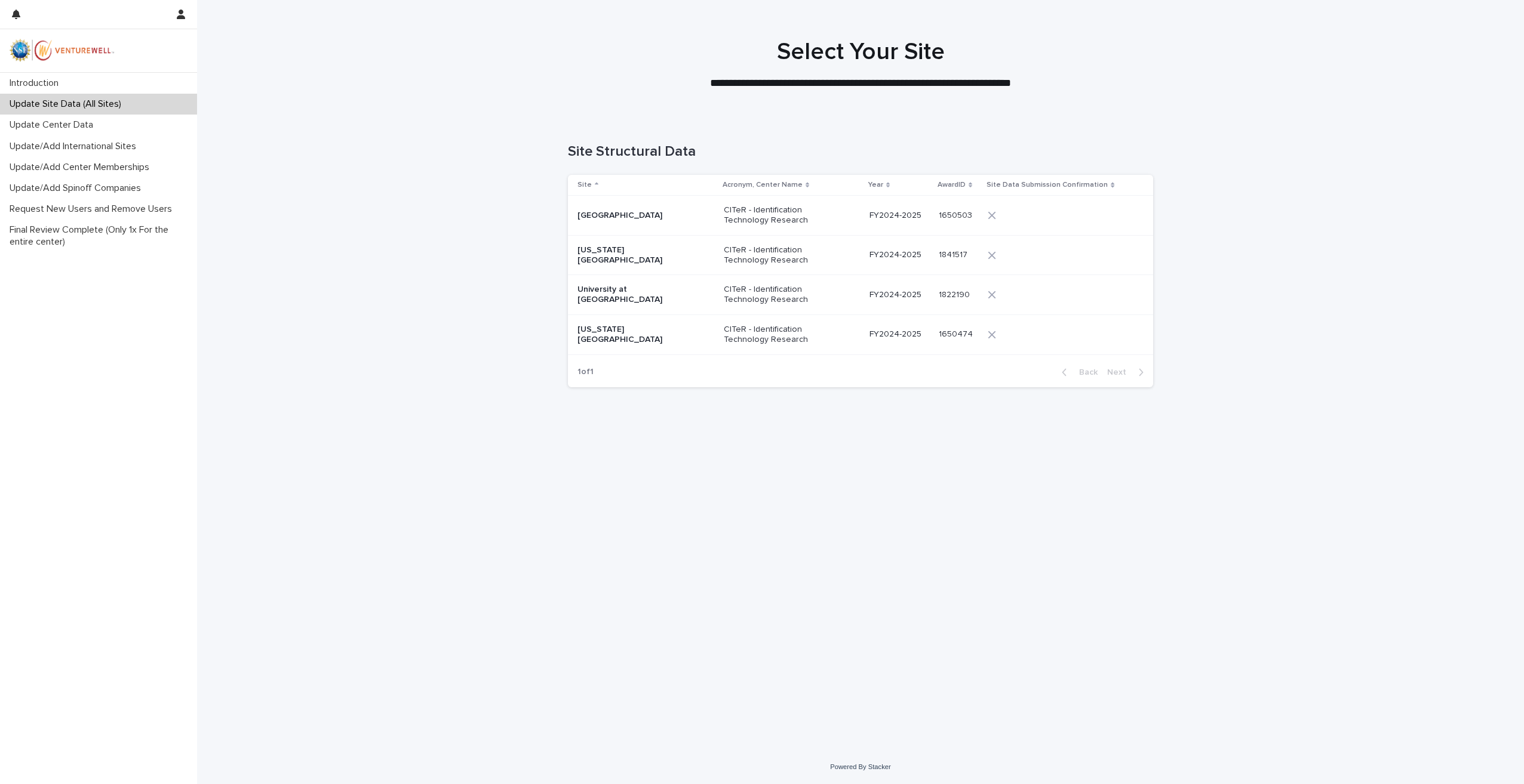
click at [724, 253] on p "CITeR - Identification Technology Research" at bounding box center [784, 255] width 120 height 20
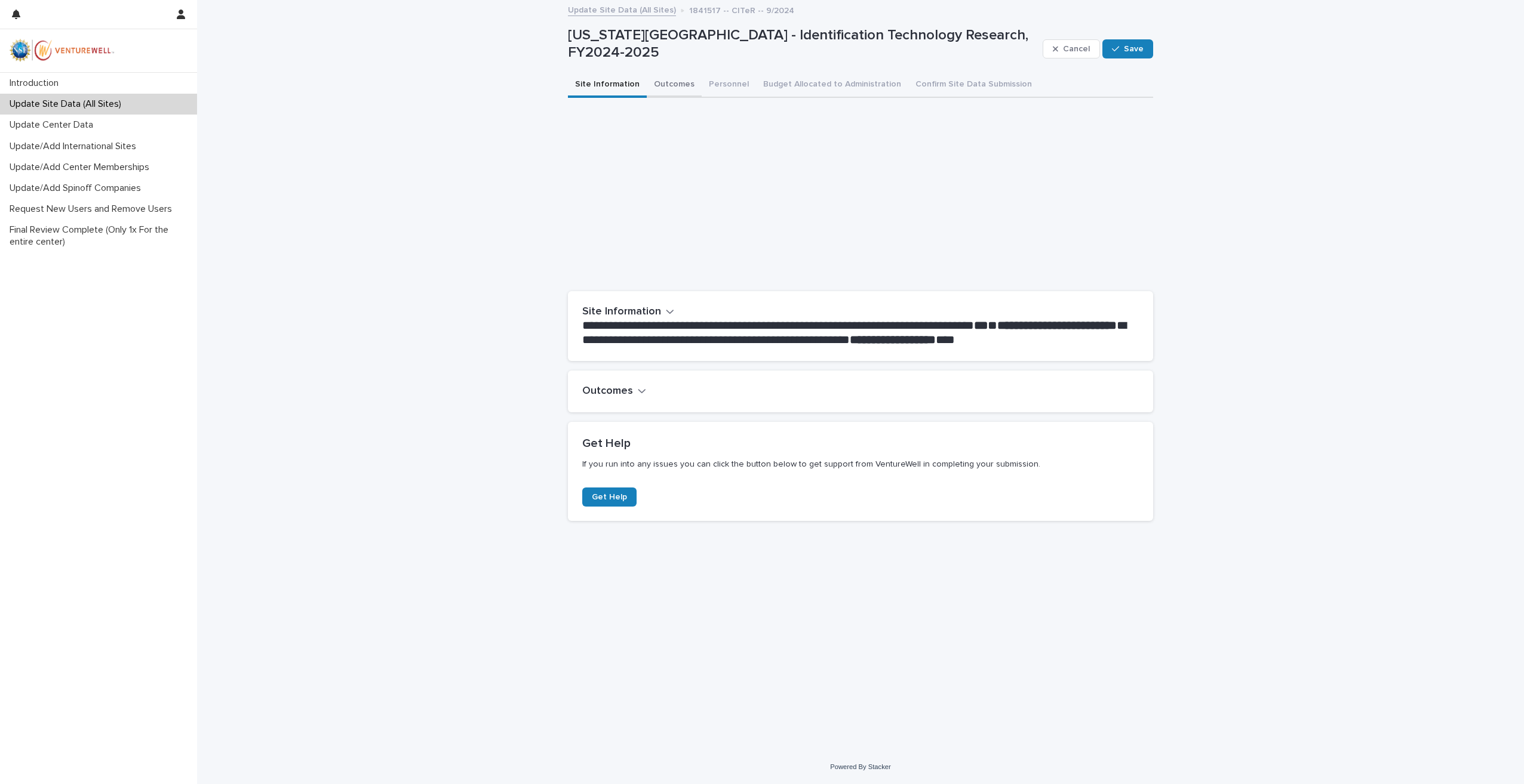
click at [665, 76] on button "Outcomes" at bounding box center [674, 85] width 55 height 25
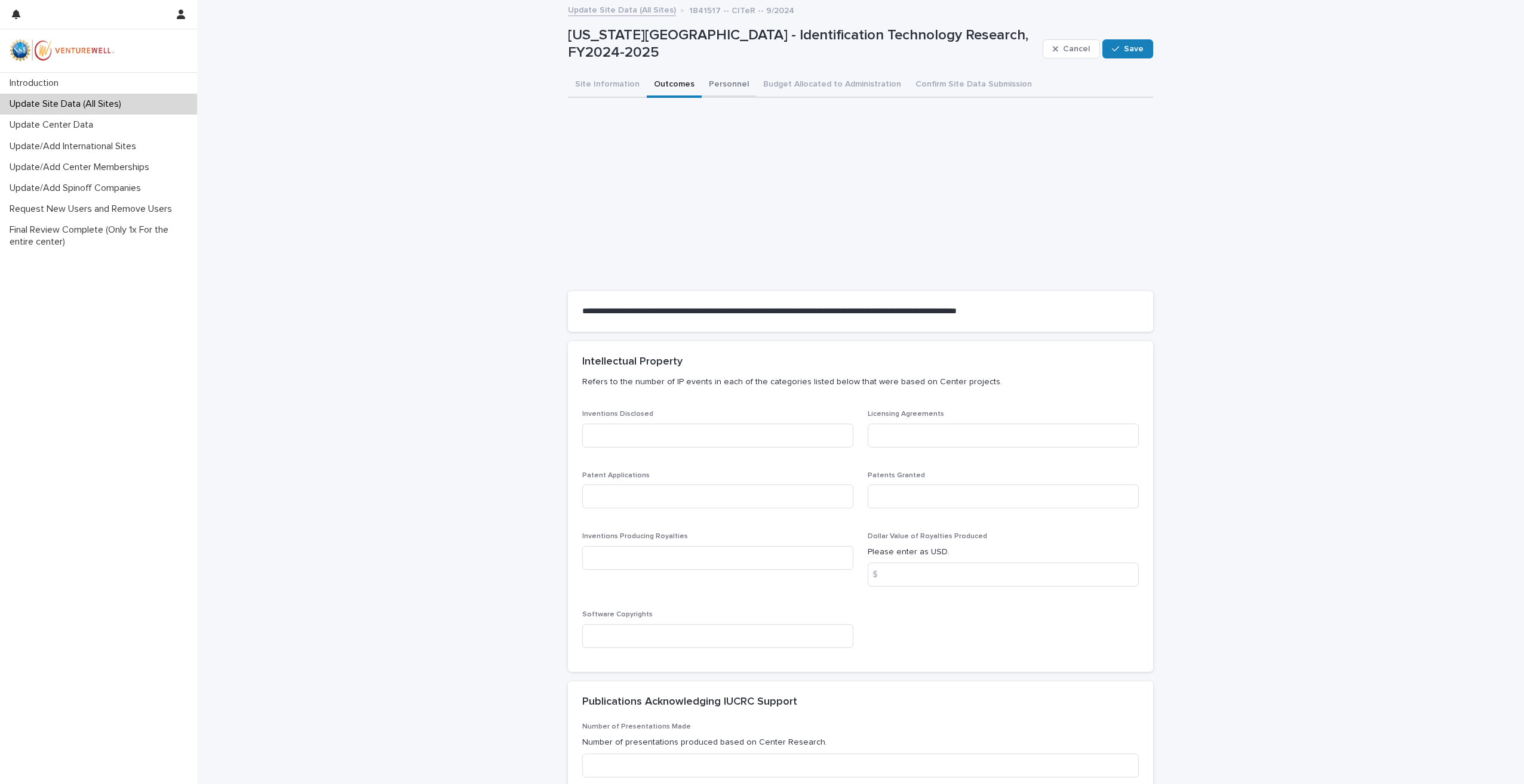
click at [716, 85] on button "Personnel" at bounding box center [729, 85] width 55 height 25
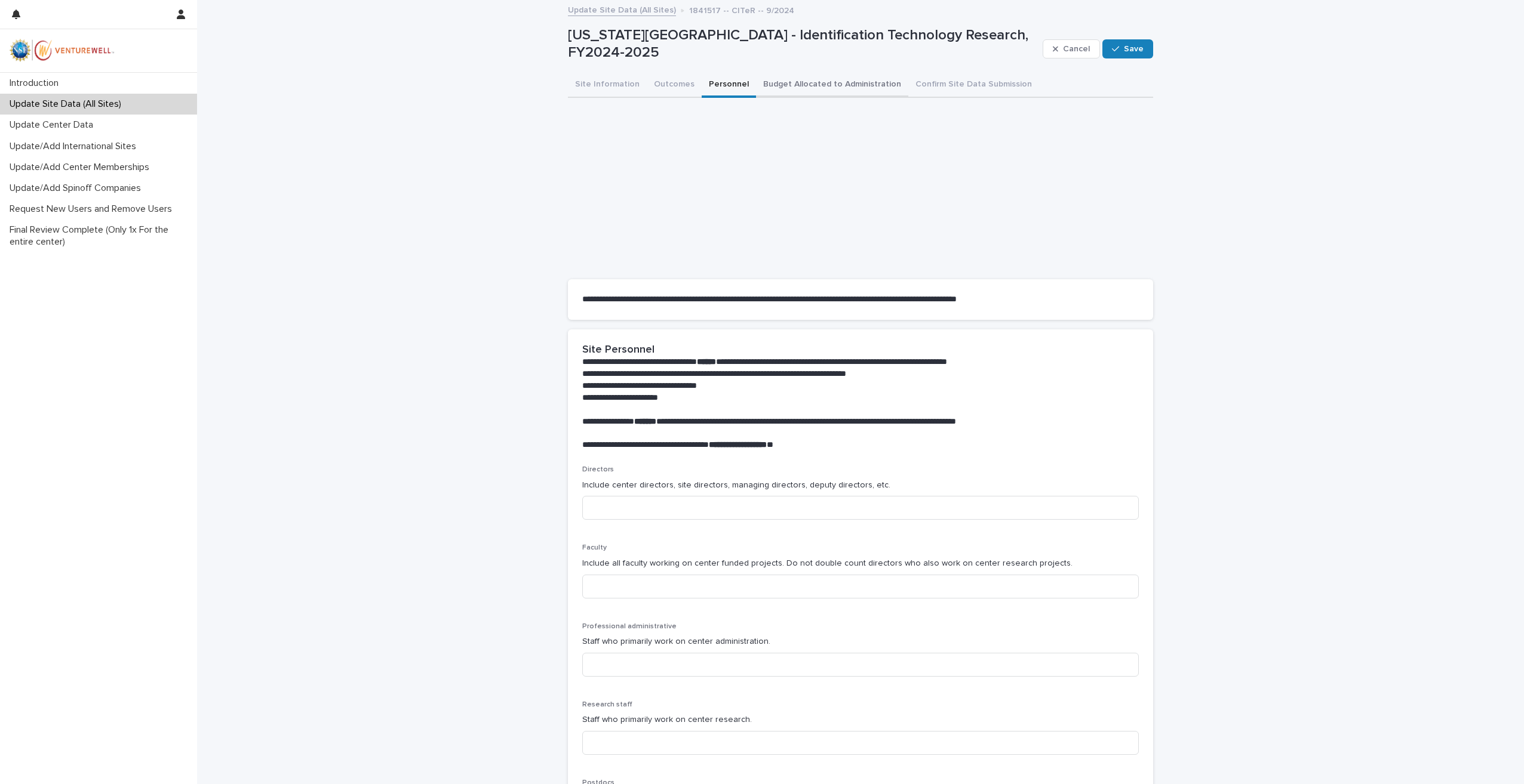
click at [774, 82] on button "Budget Allocated to Administration" at bounding box center [832, 85] width 152 height 25
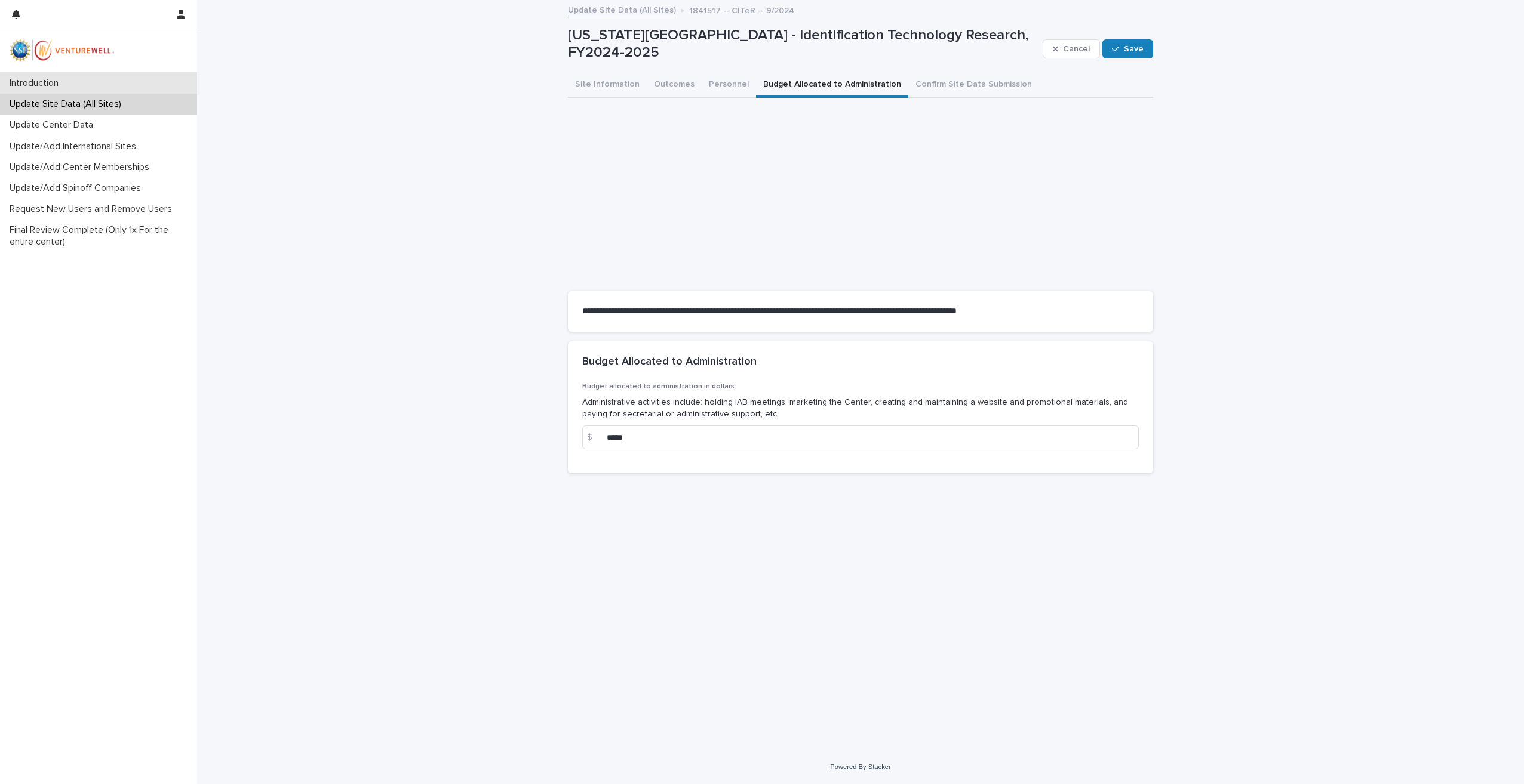
click at [47, 81] on p "Introduction" at bounding box center [36, 83] width 63 height 11
